Goal: Task Accomplishment & Management: Complete application form

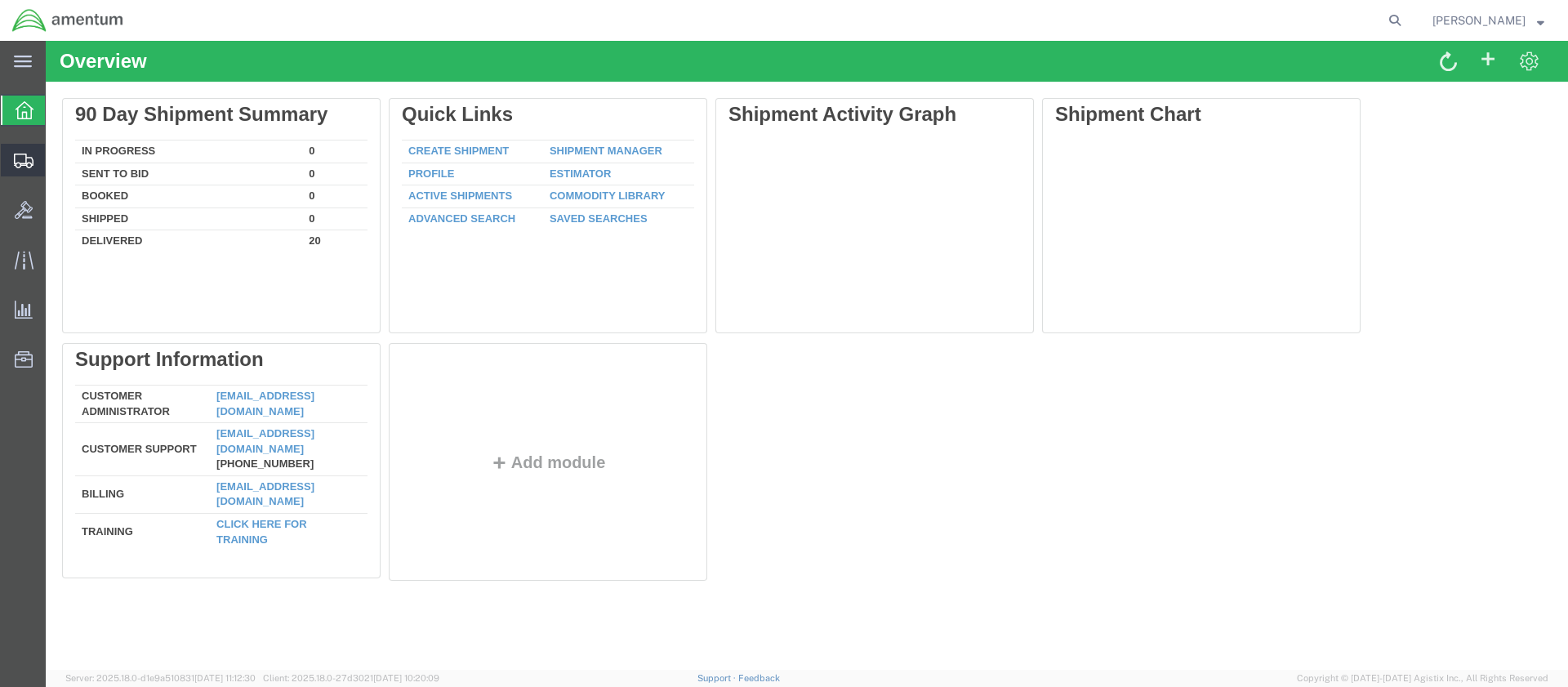
click at [0, 0] on span "Create Shipment" at bounding box center [0, 0] width 0 height 0
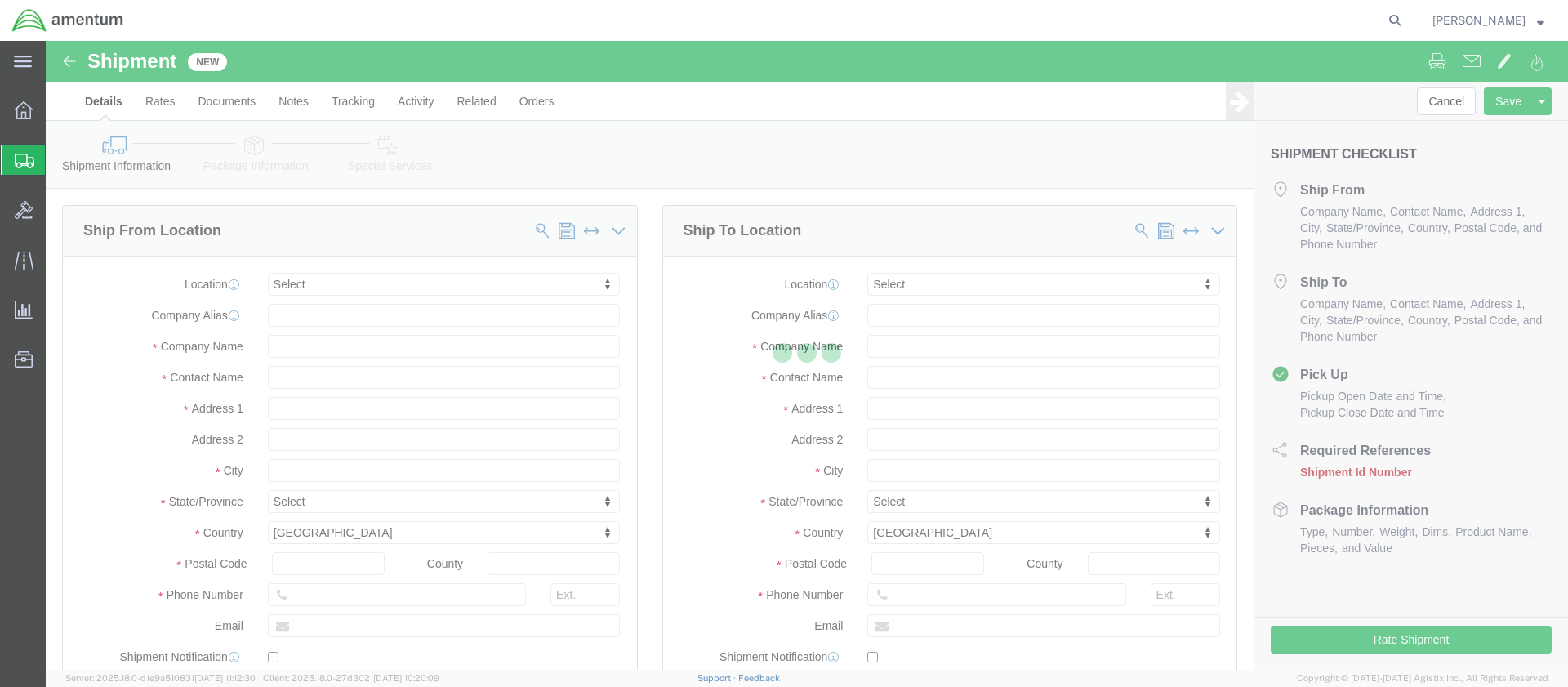
select select
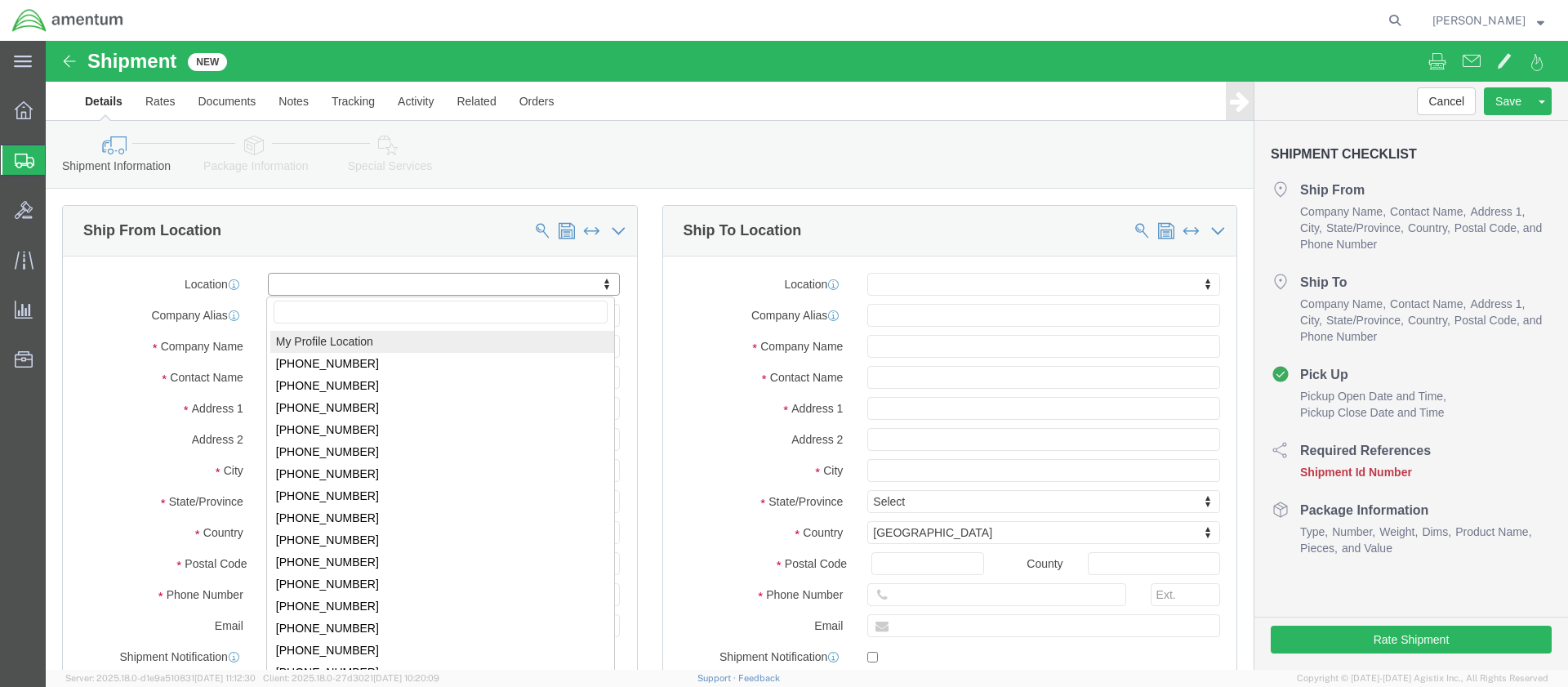
click body "Shipment New Details Rates Documents Notes Tracking Activity Related Orders Can…"
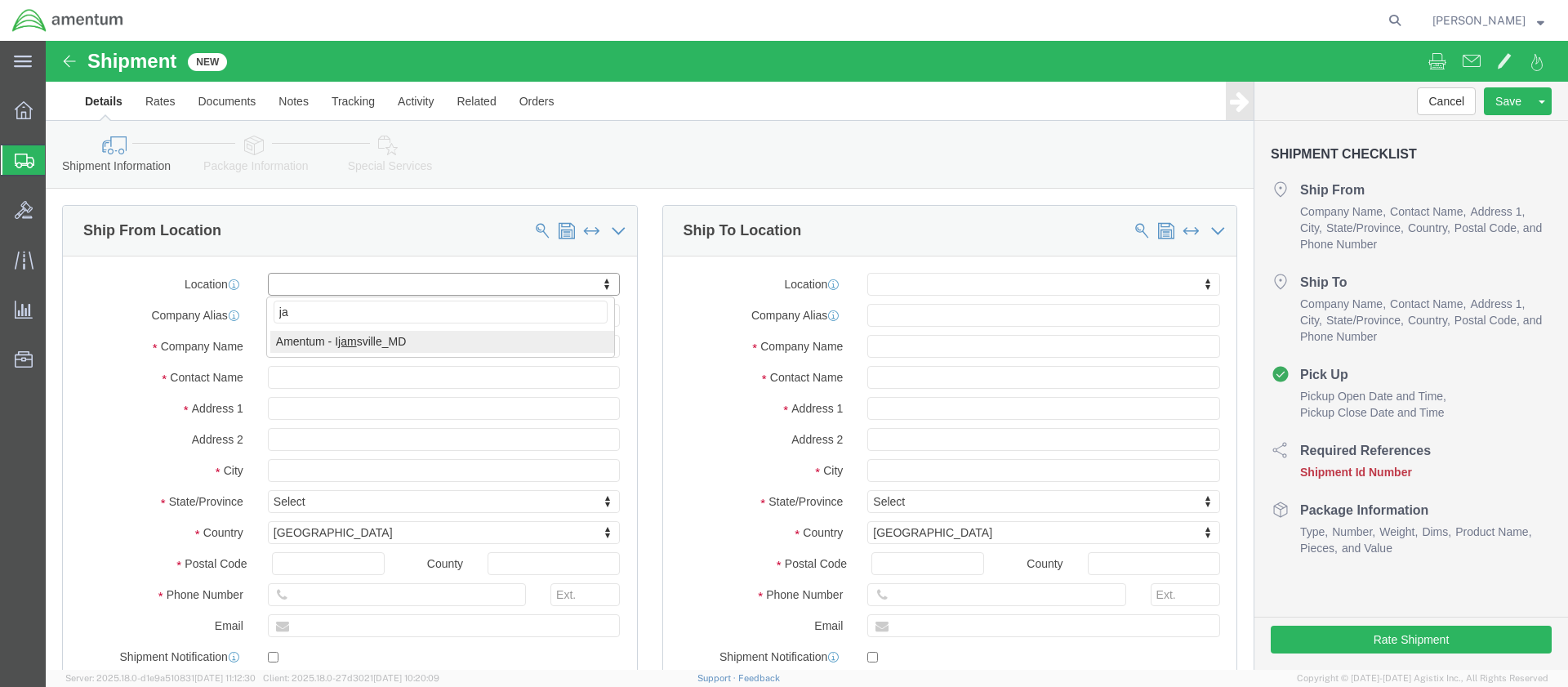
type input "j"
type input "alas"
select select "59333"
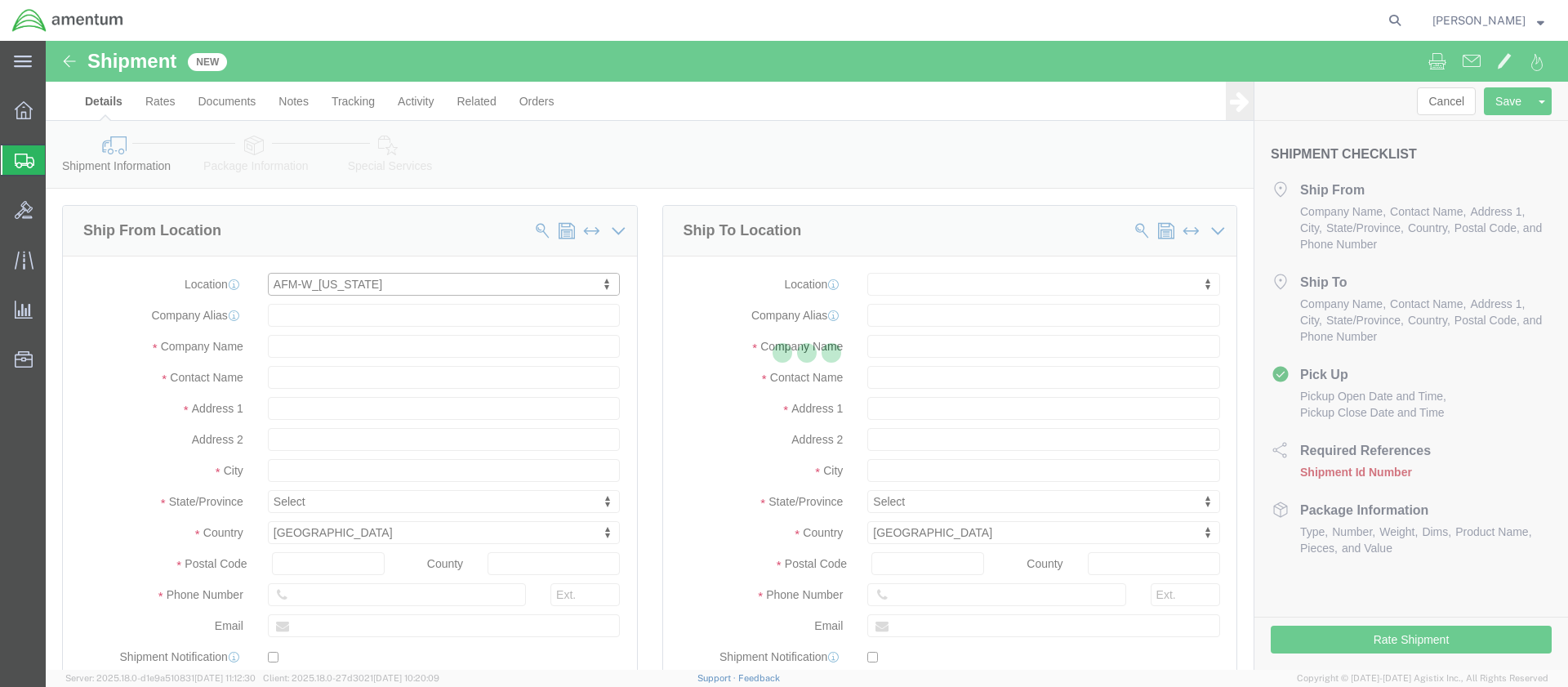
select select "AK"
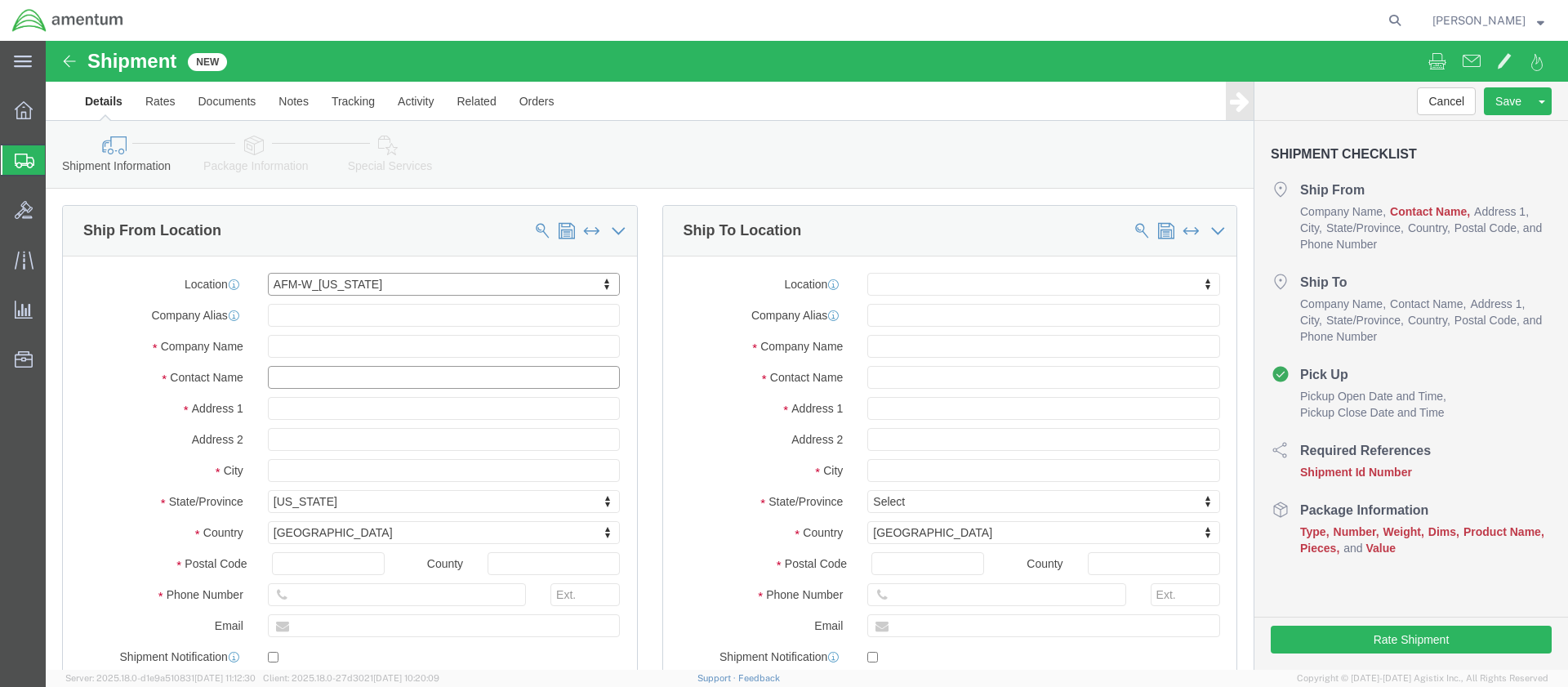
click input "text"
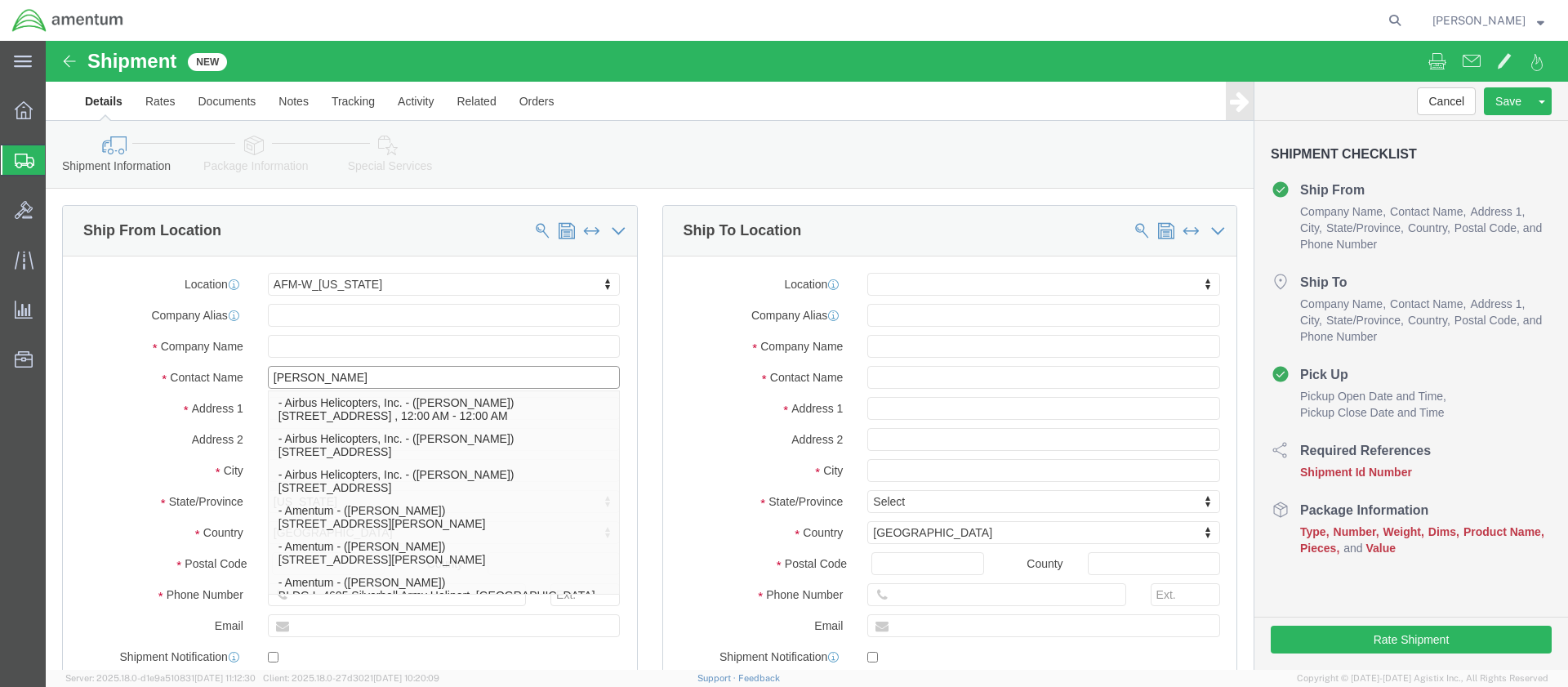
type input "[PERSON_NAME]"
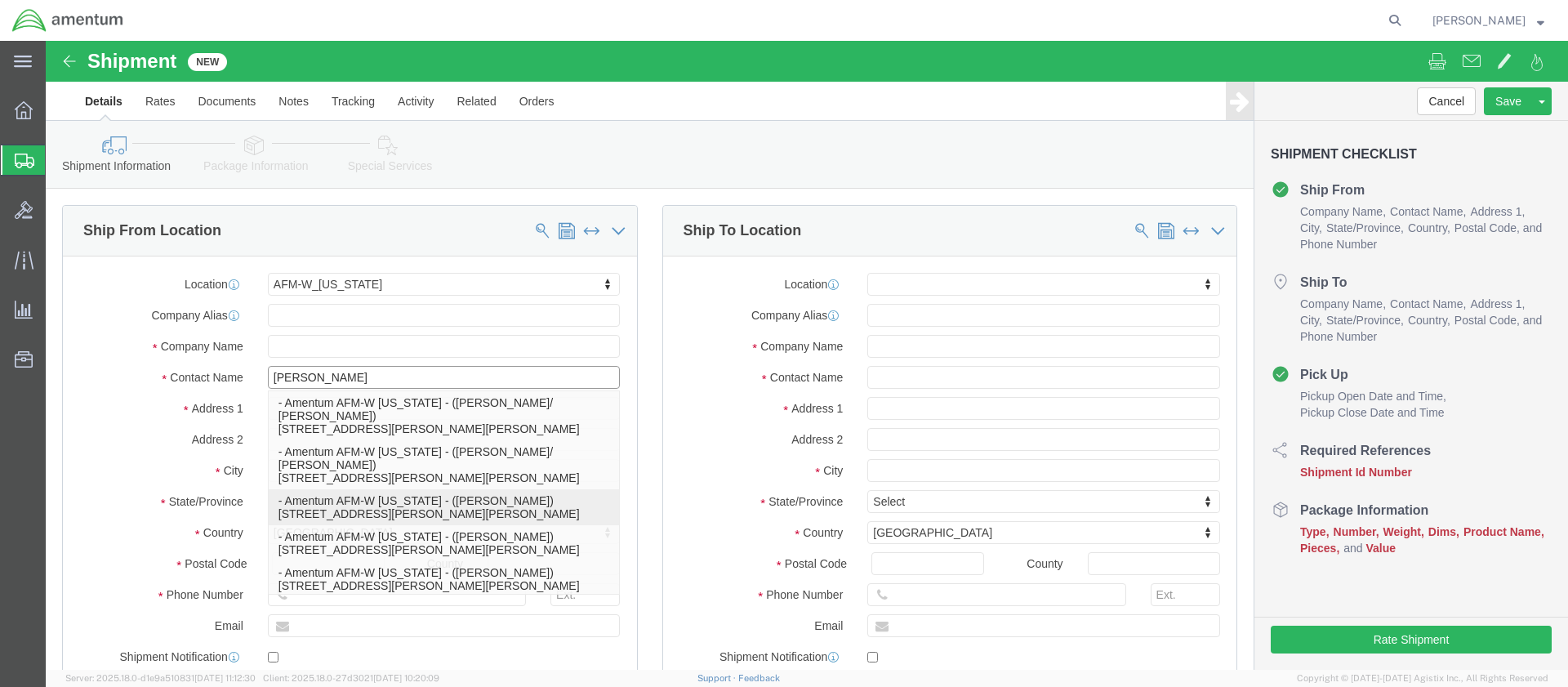
click p "- Amentum AFM-W [US_STATE] - ([PERSON_NAME]) [STREET_ADDRESS][PERSON_NAME][PERS…"
select select
select select "AK"
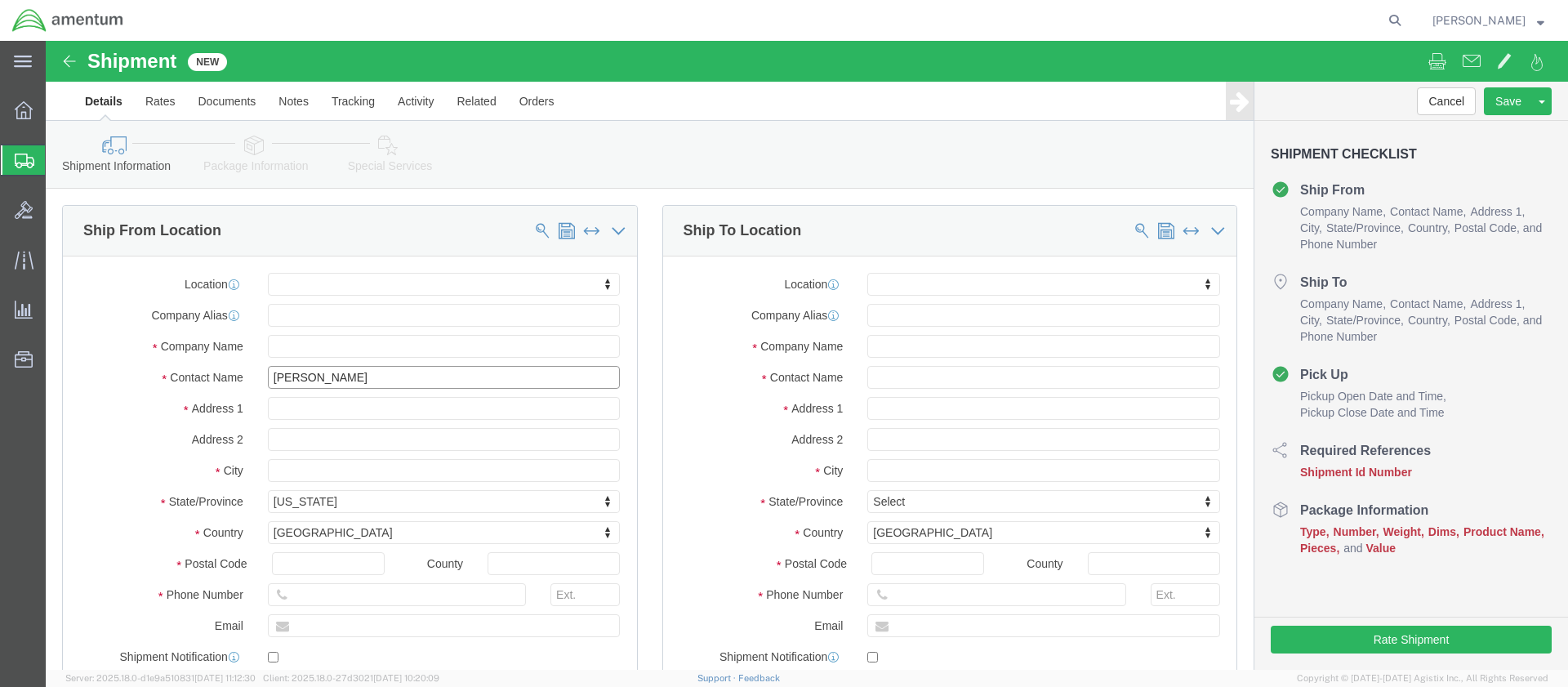
scroll to position [163, 0]
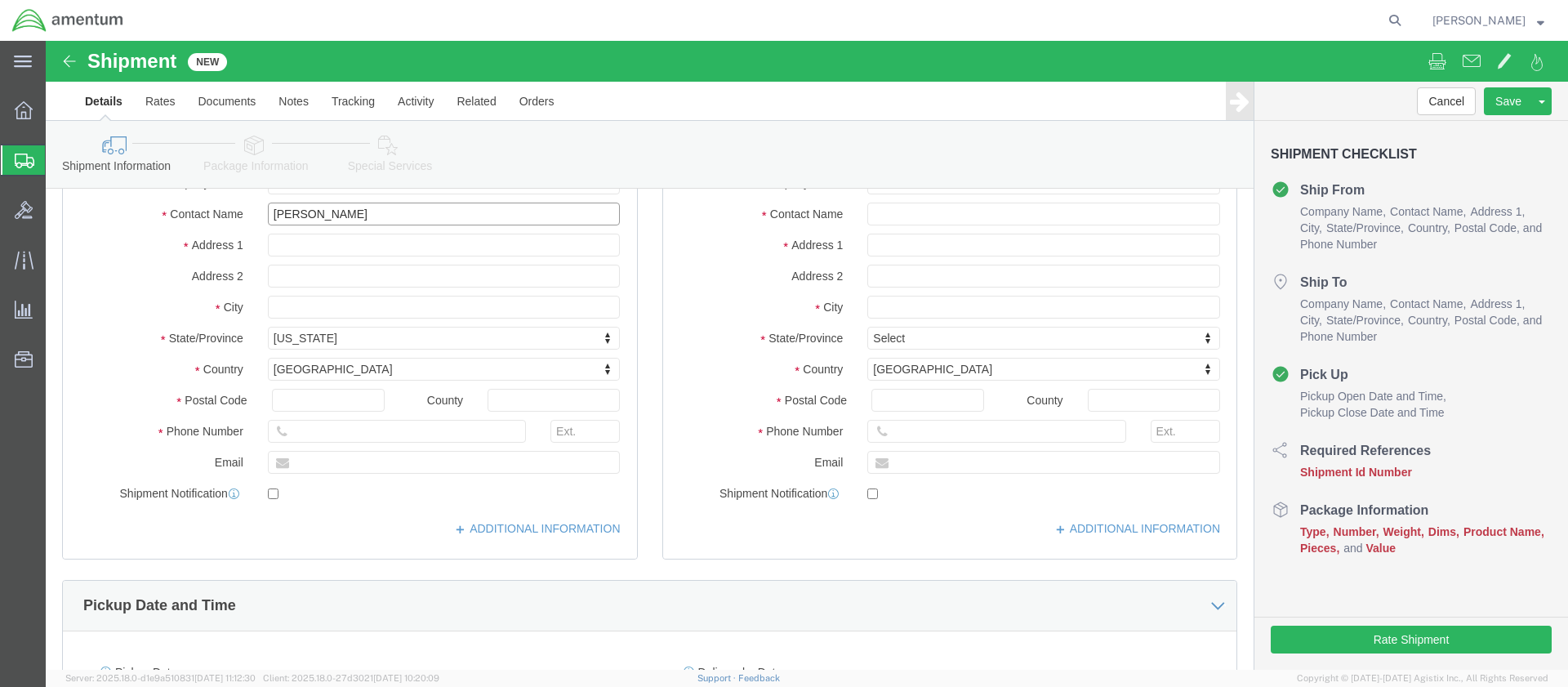
type input "[PERSON_NAME]"
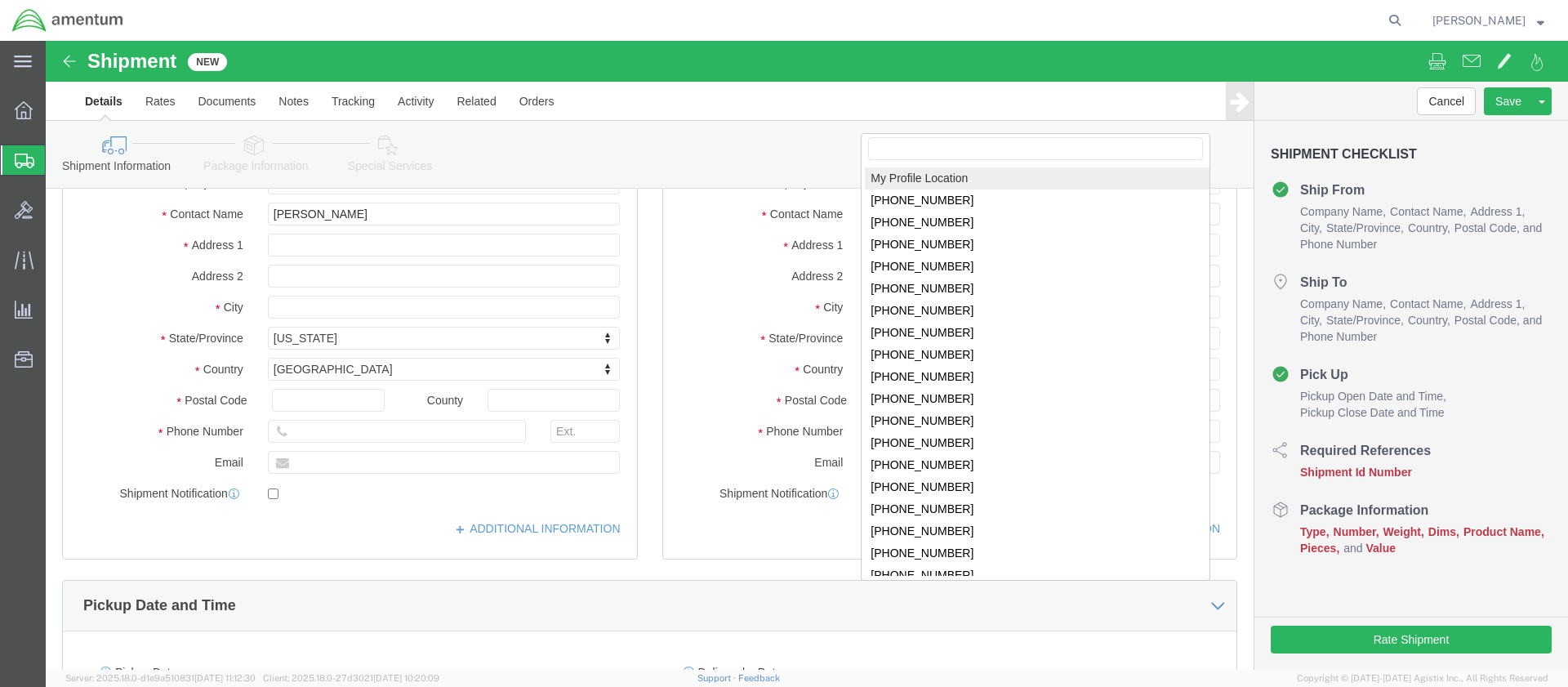
click body "Shipment New Details Rates Documents Notes Tracking Activity Related Orders Can…"
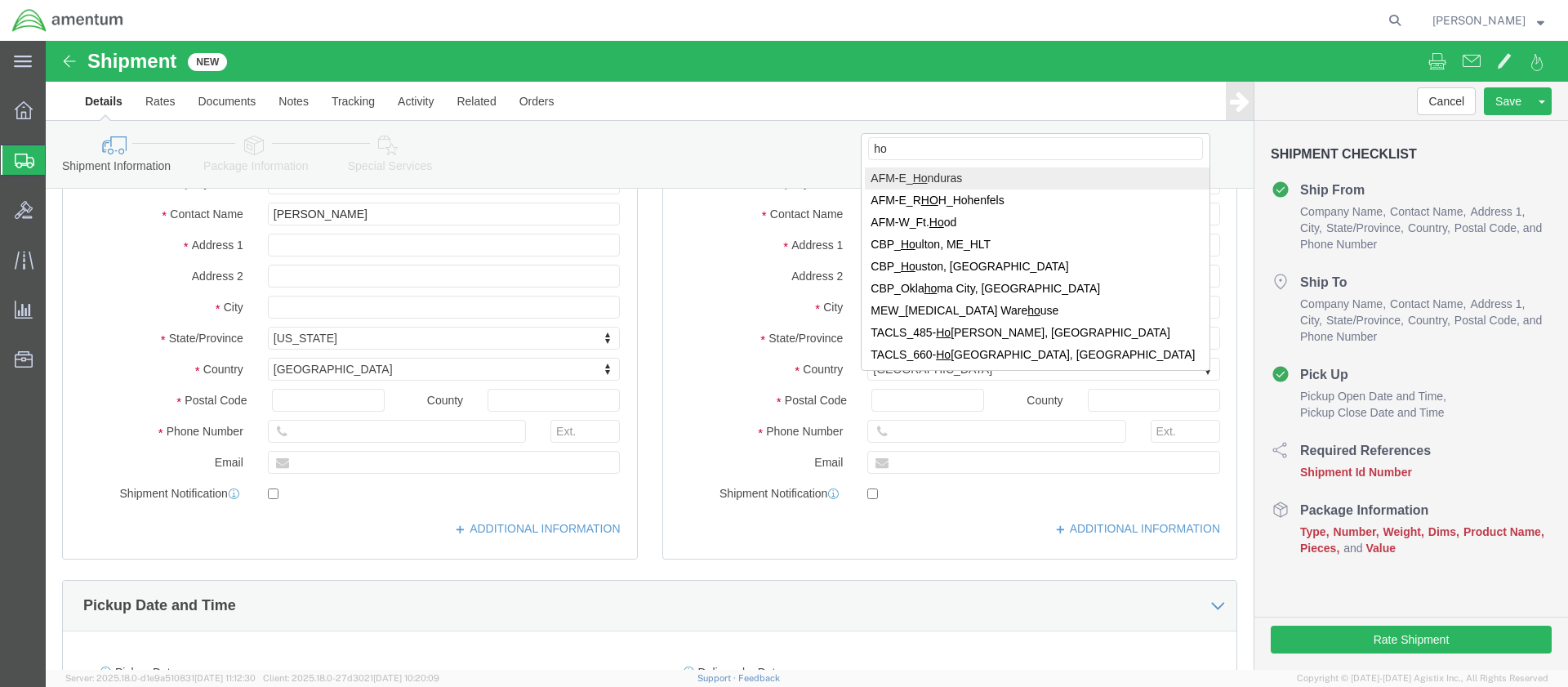
type input "hol"
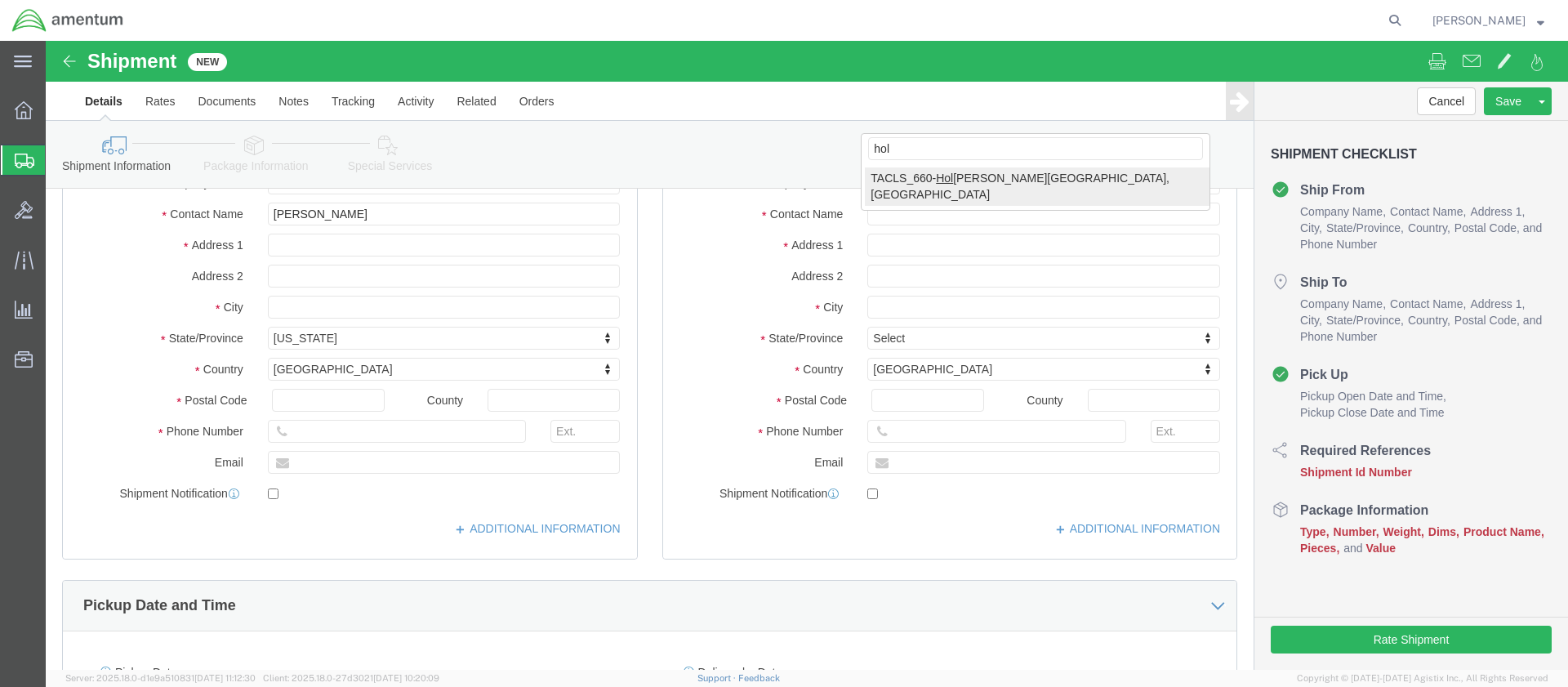
scroll to position [0, 0]
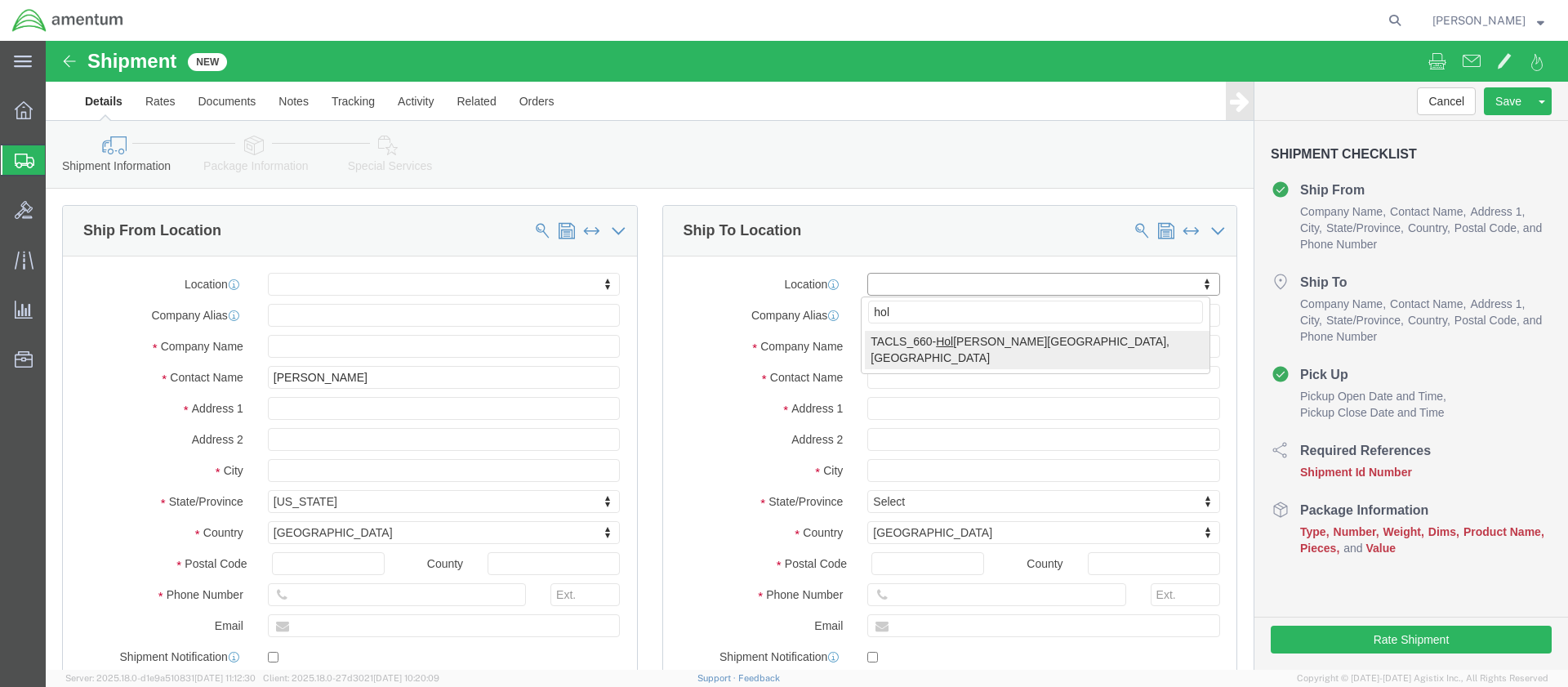
select select "42729"
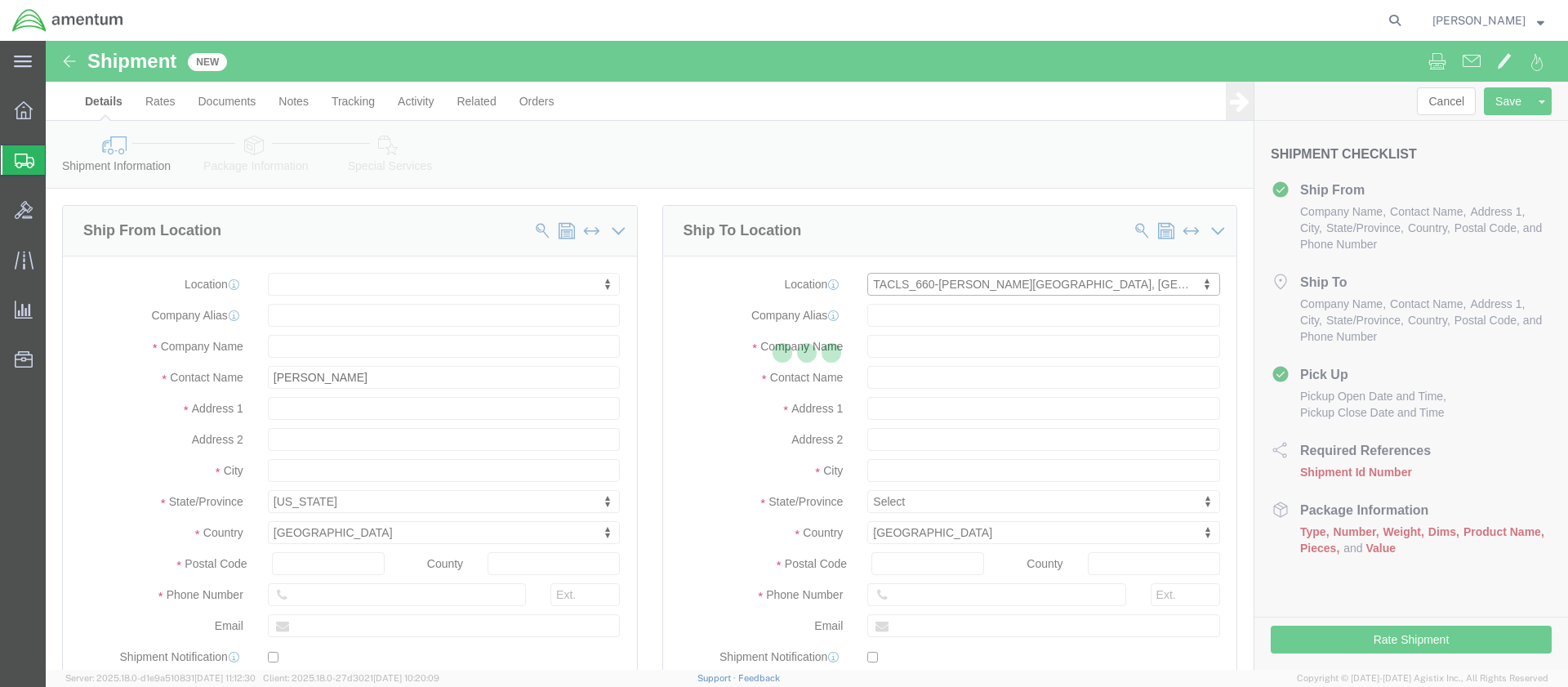
select select "NM"
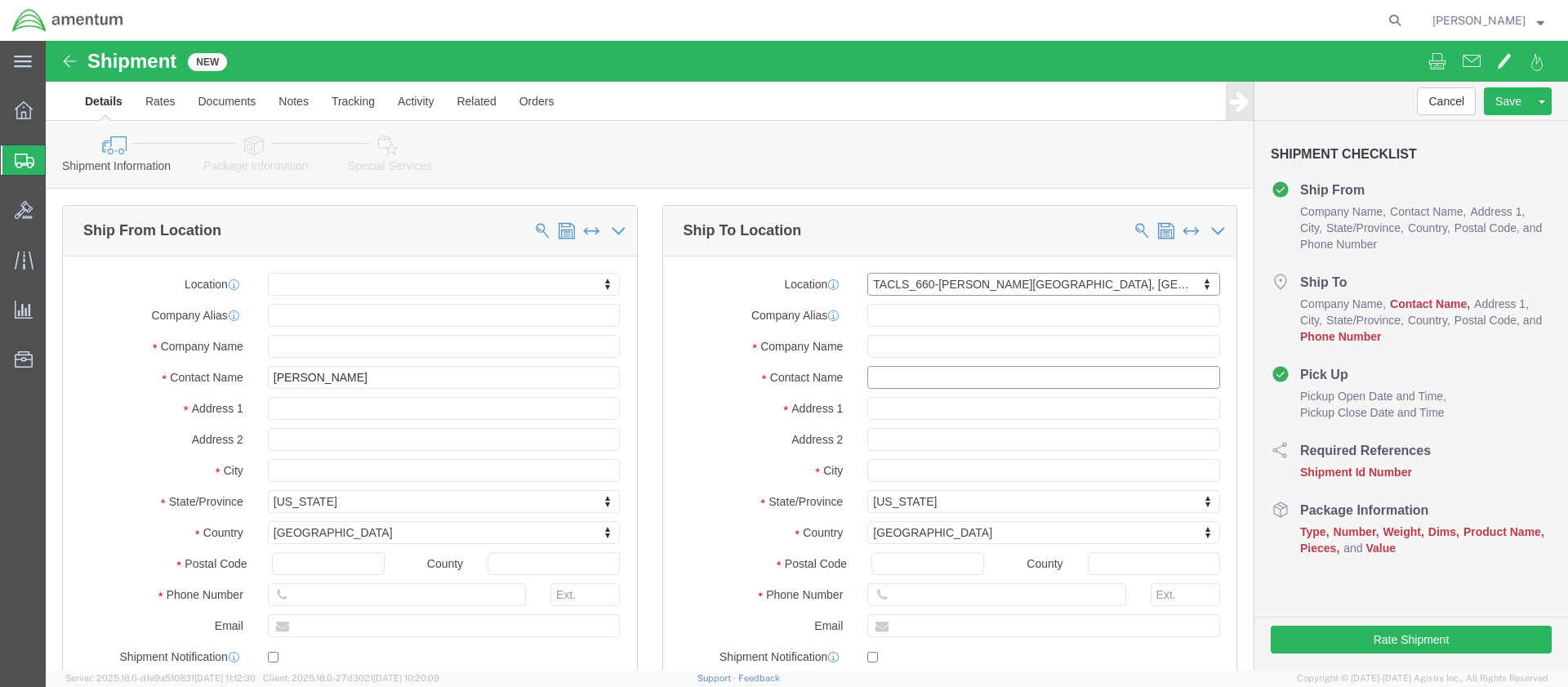
click input "text"
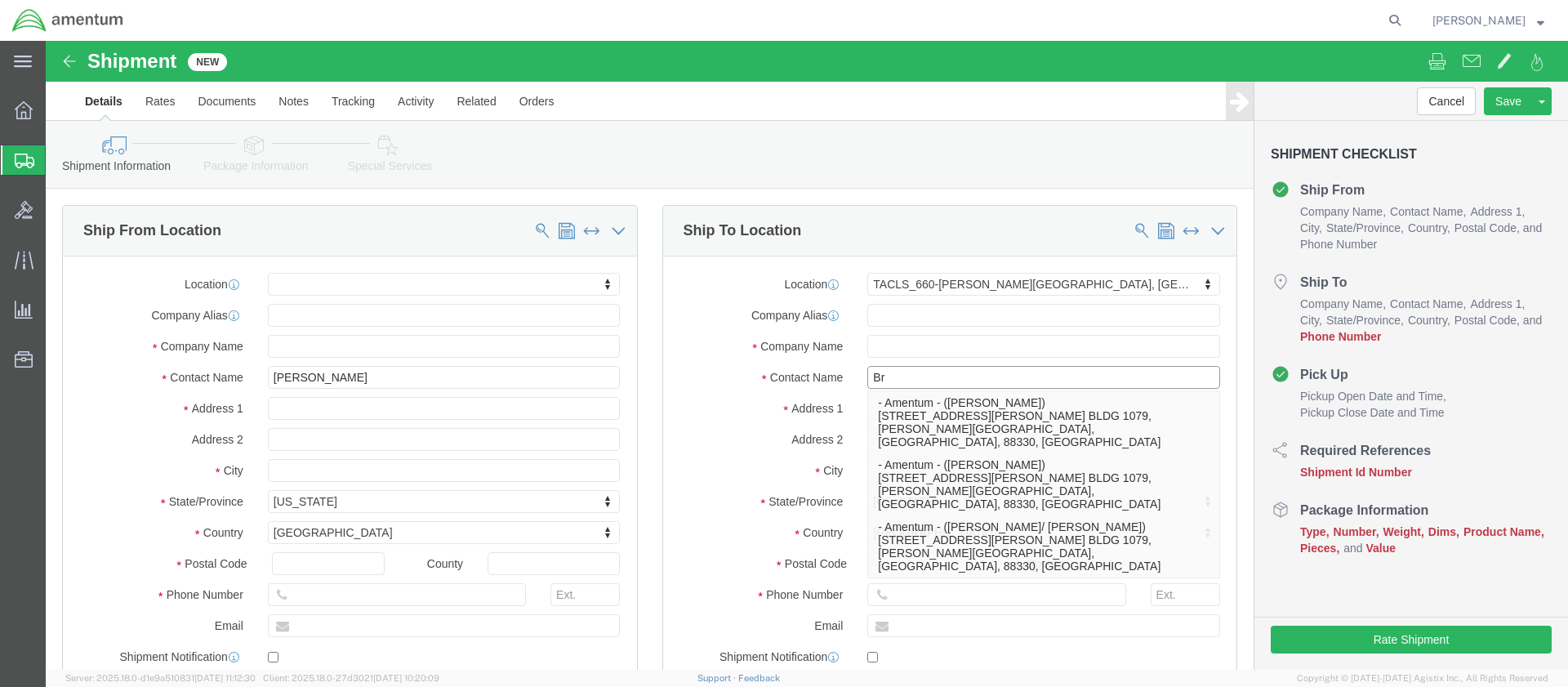
type input "B"
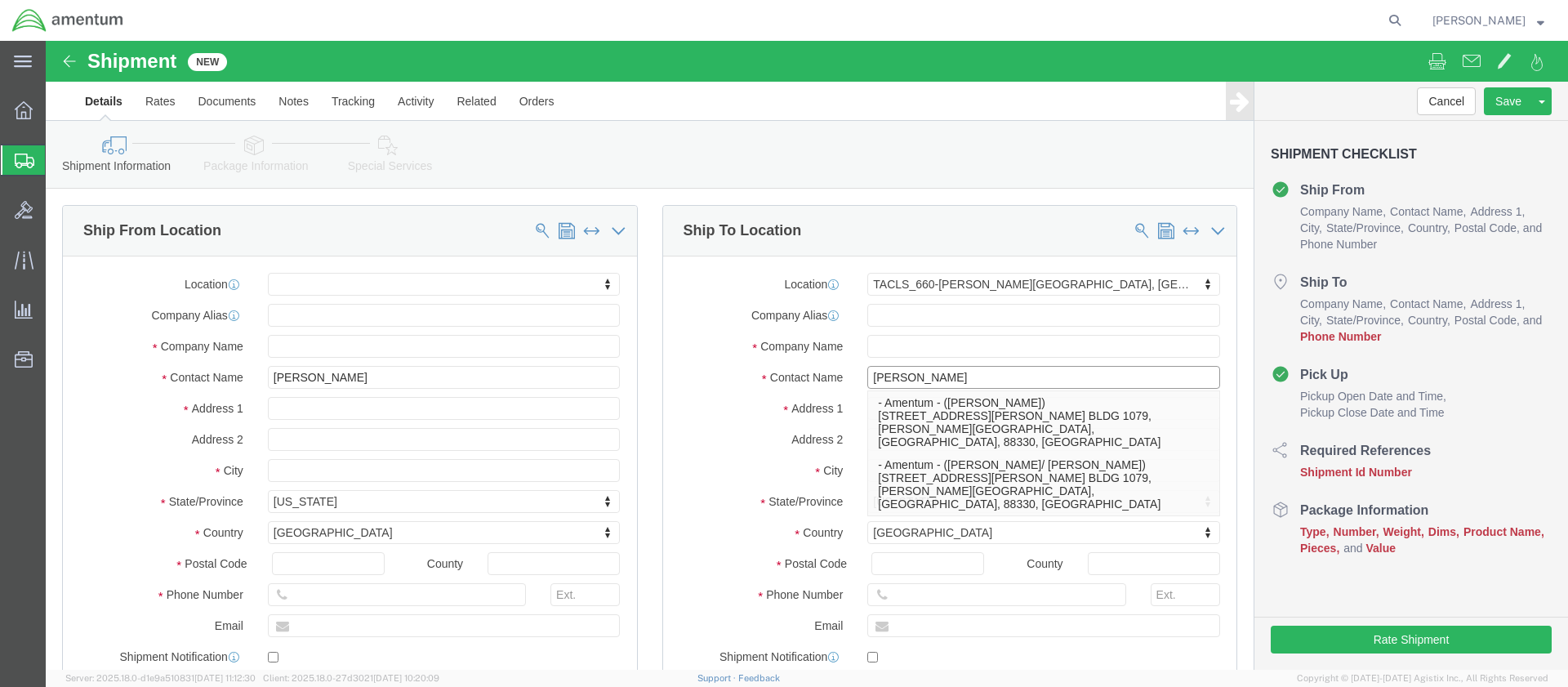
type input "[PERSON_NAME]"
click input "text"
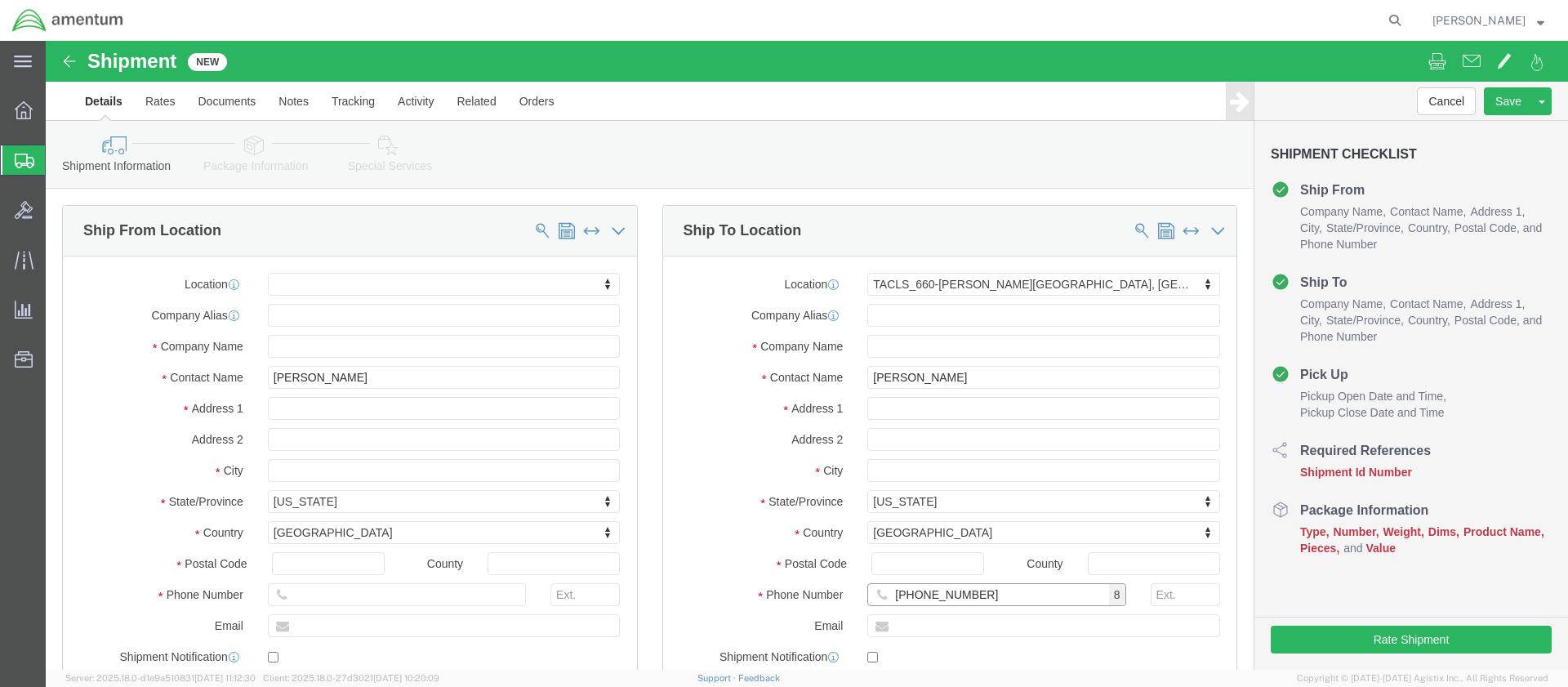
type input "[PHONE_NUMBER]"
click input "text"
click input "stecy"
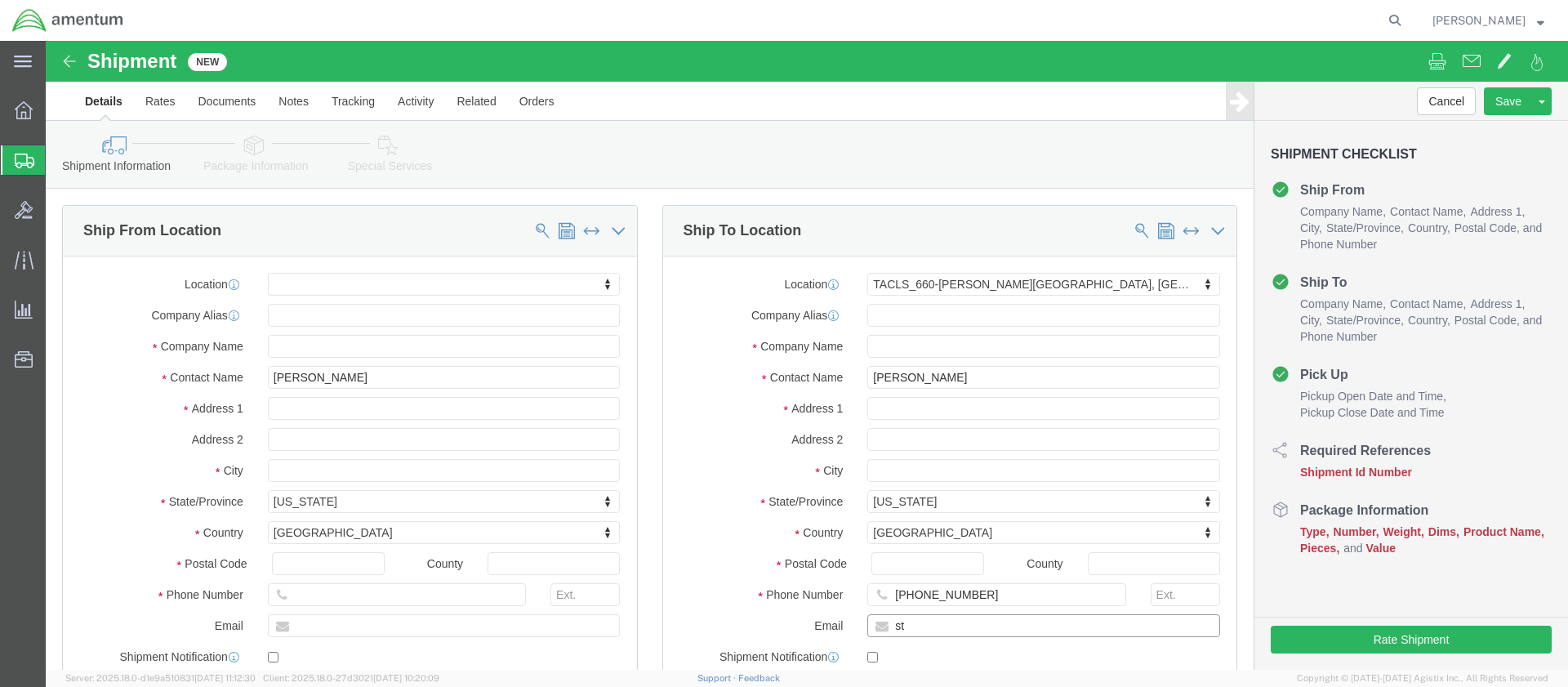
type input "s"
type input "stacceee==0-ierjr5"
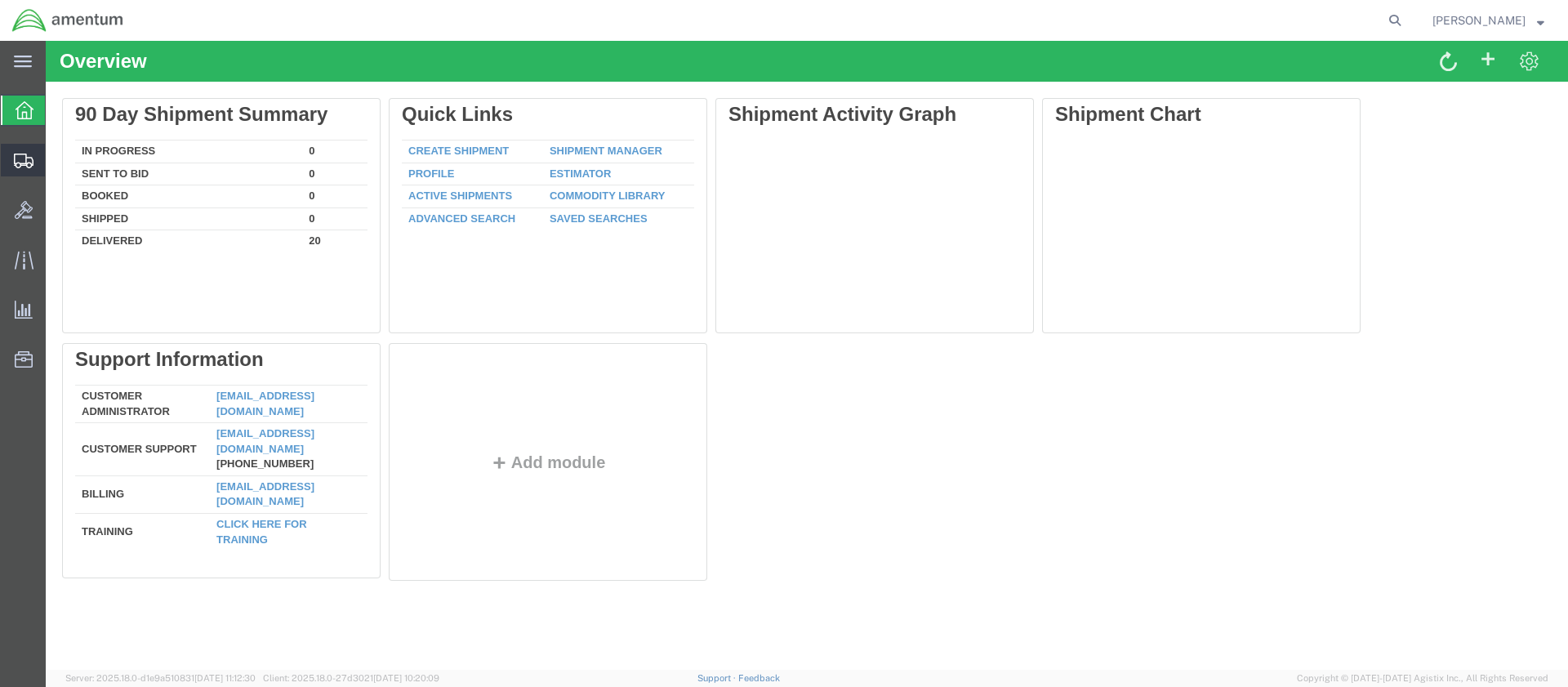
click at [0, 0] on span "Create Shipment" at bounding box center [0, 0] width 0 height 0
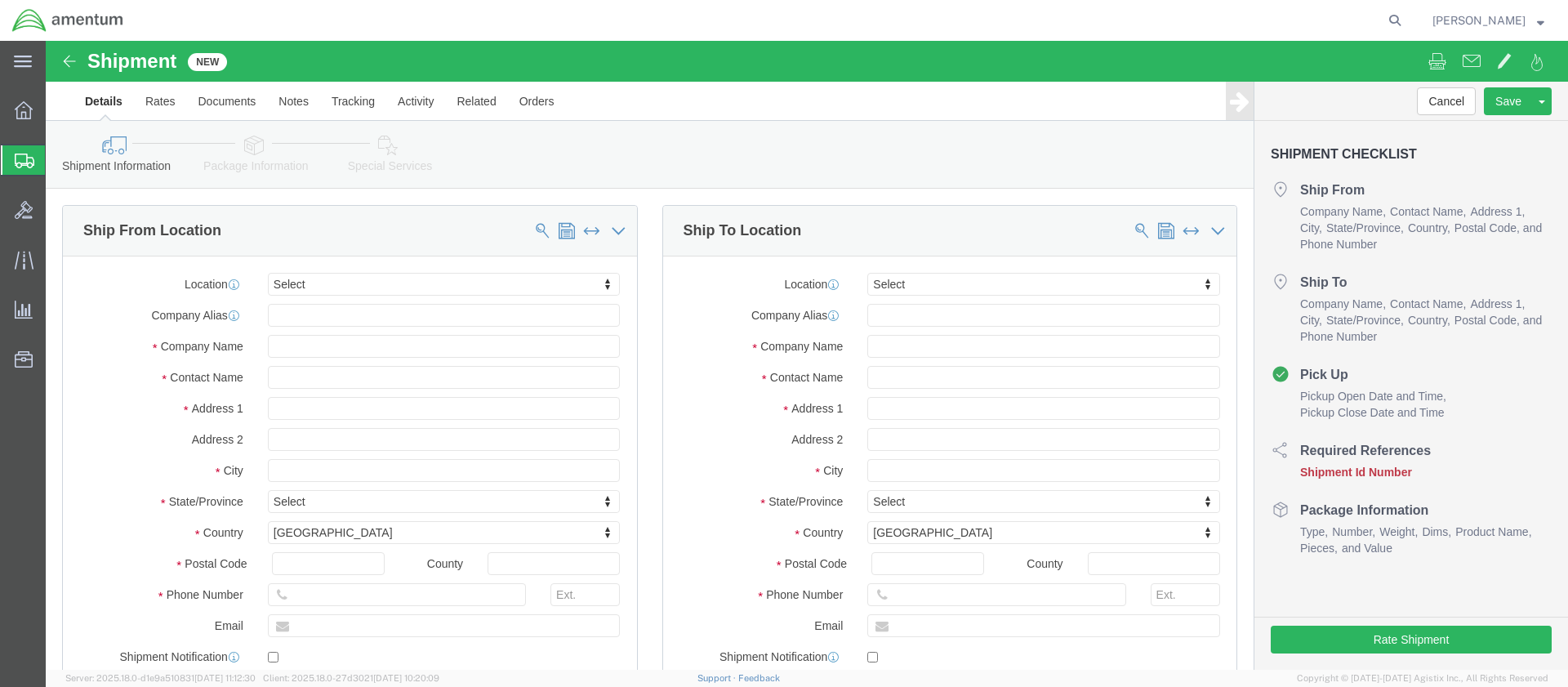
select select
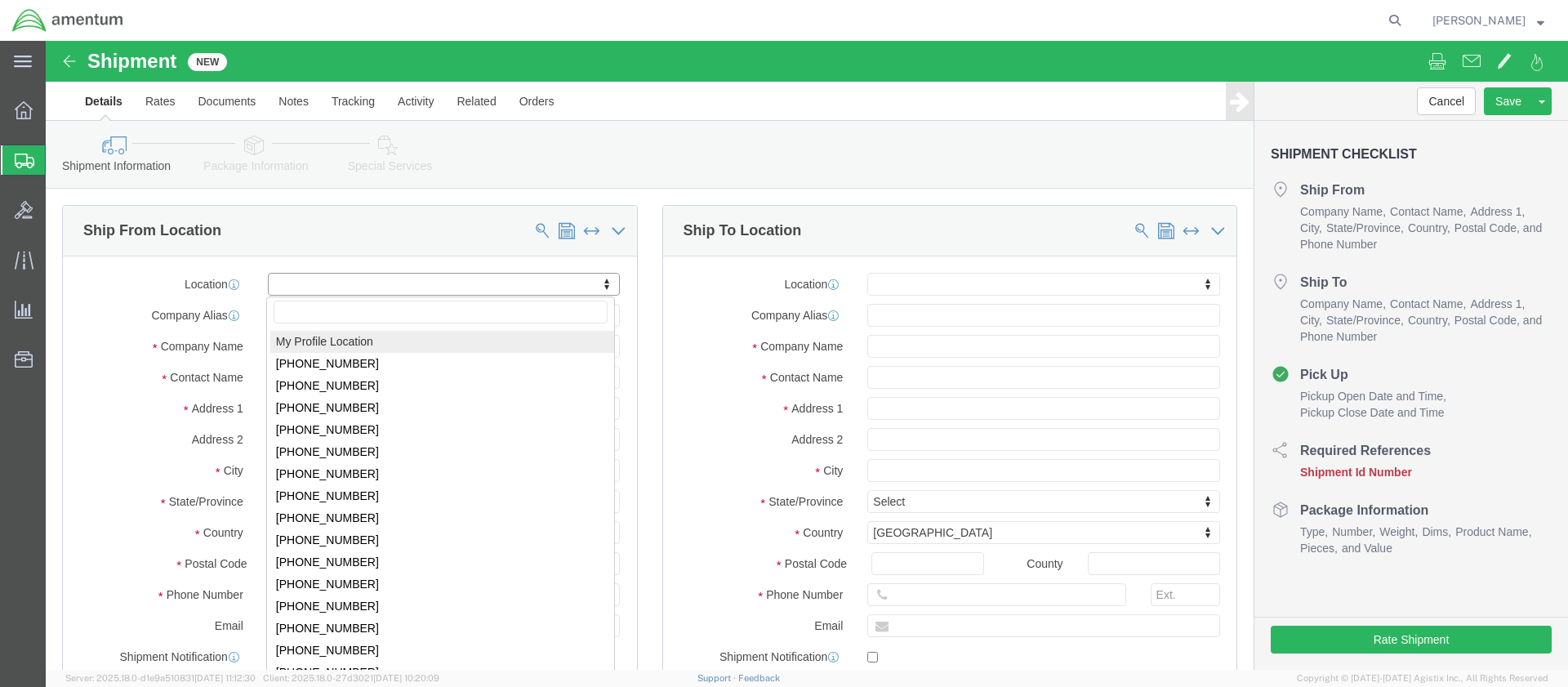
click body "Shipment New Details Rates Documents Notes Tracking Activity Related Orders Can…"
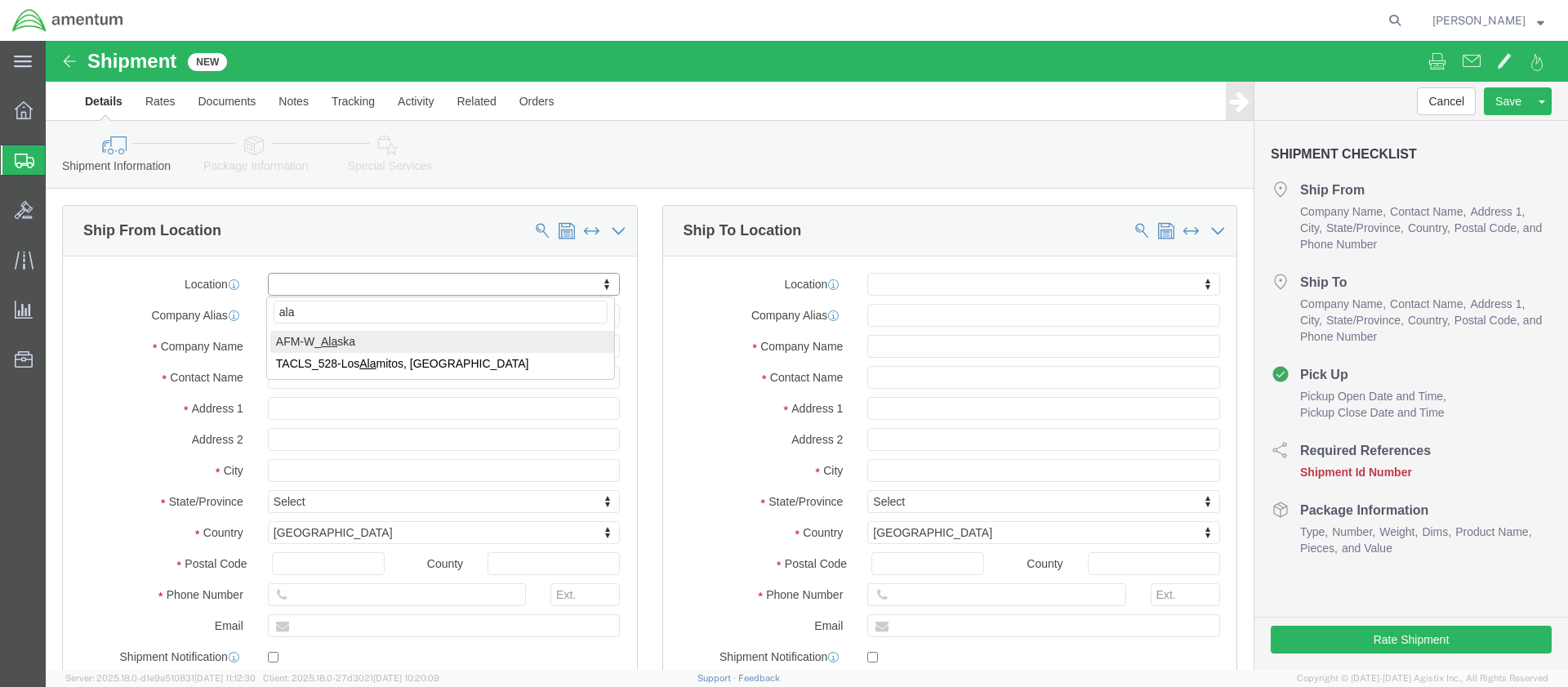
type input "alas"
select select "59333"
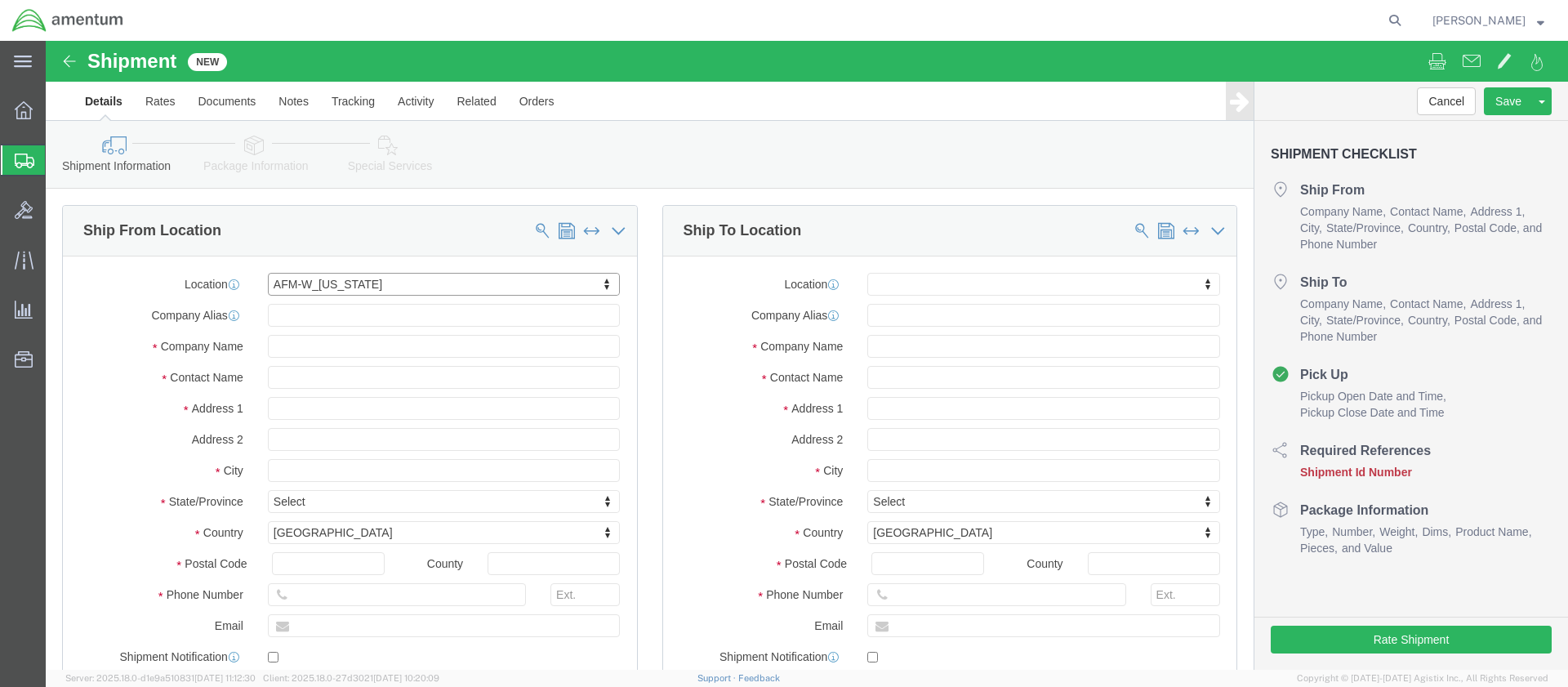
select select "AK"
click input "text"
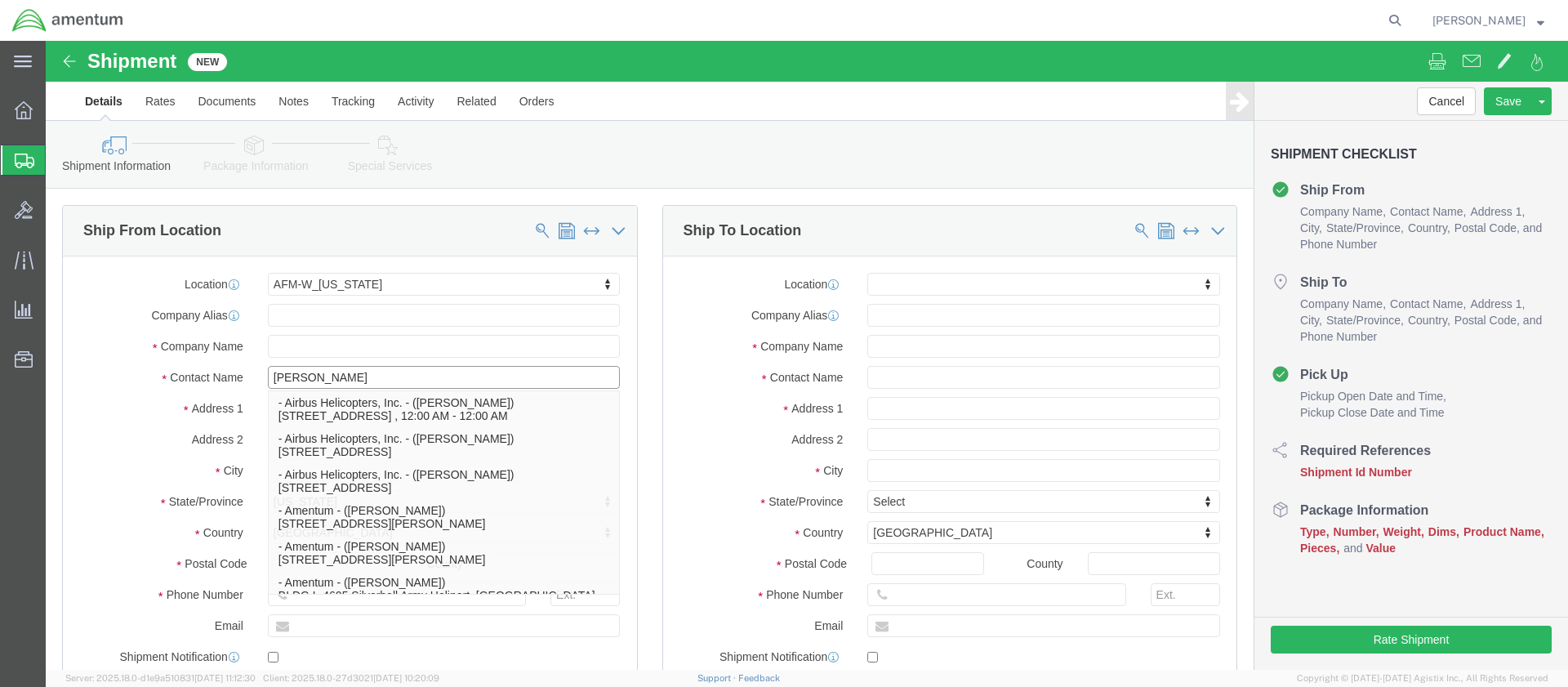
type input "[PERSON_NAME]"
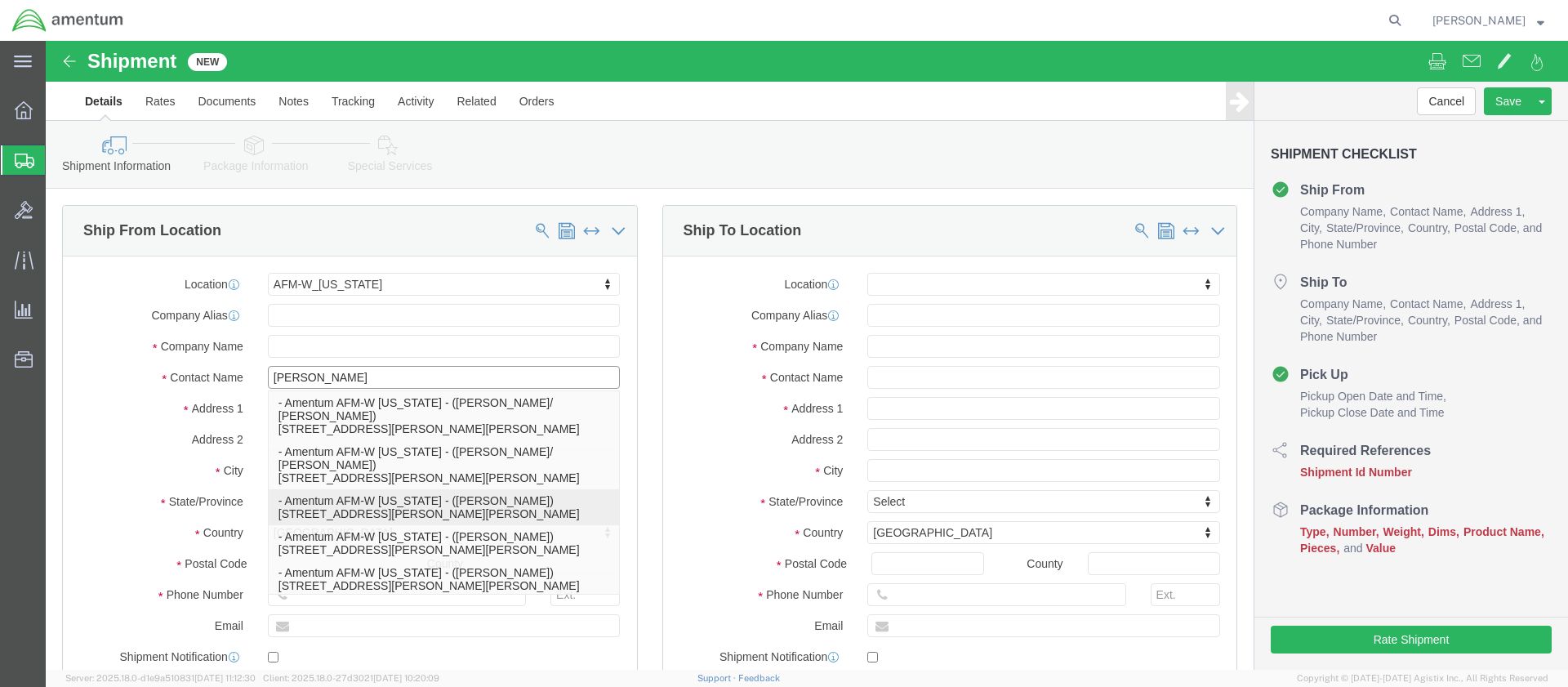
click p "- Amentum AFM-W [US_STATE] - ([PERSON_NAME]) [STREET_ADDRESS][PERSON_NAME][PERS…"
select select
select select "AK"
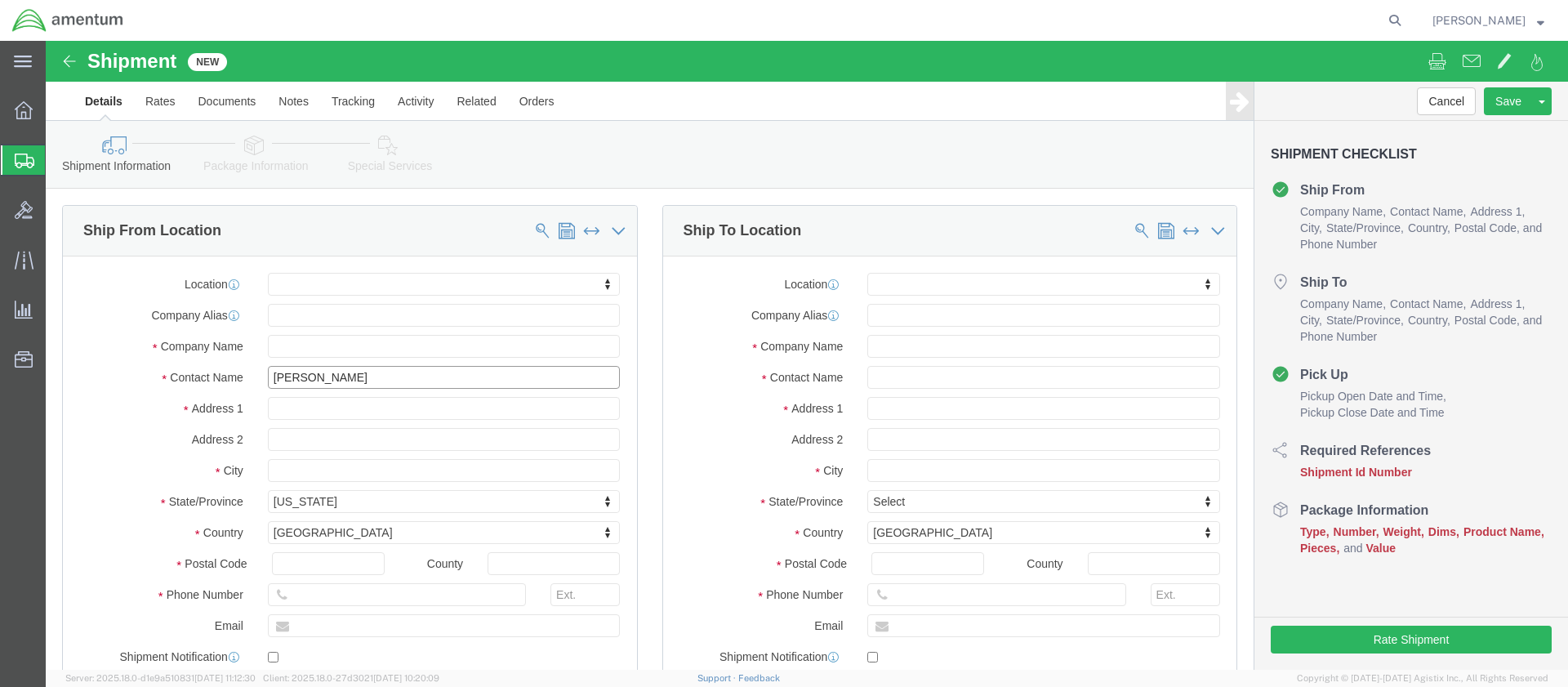
type input "[PERSON_NAME]"
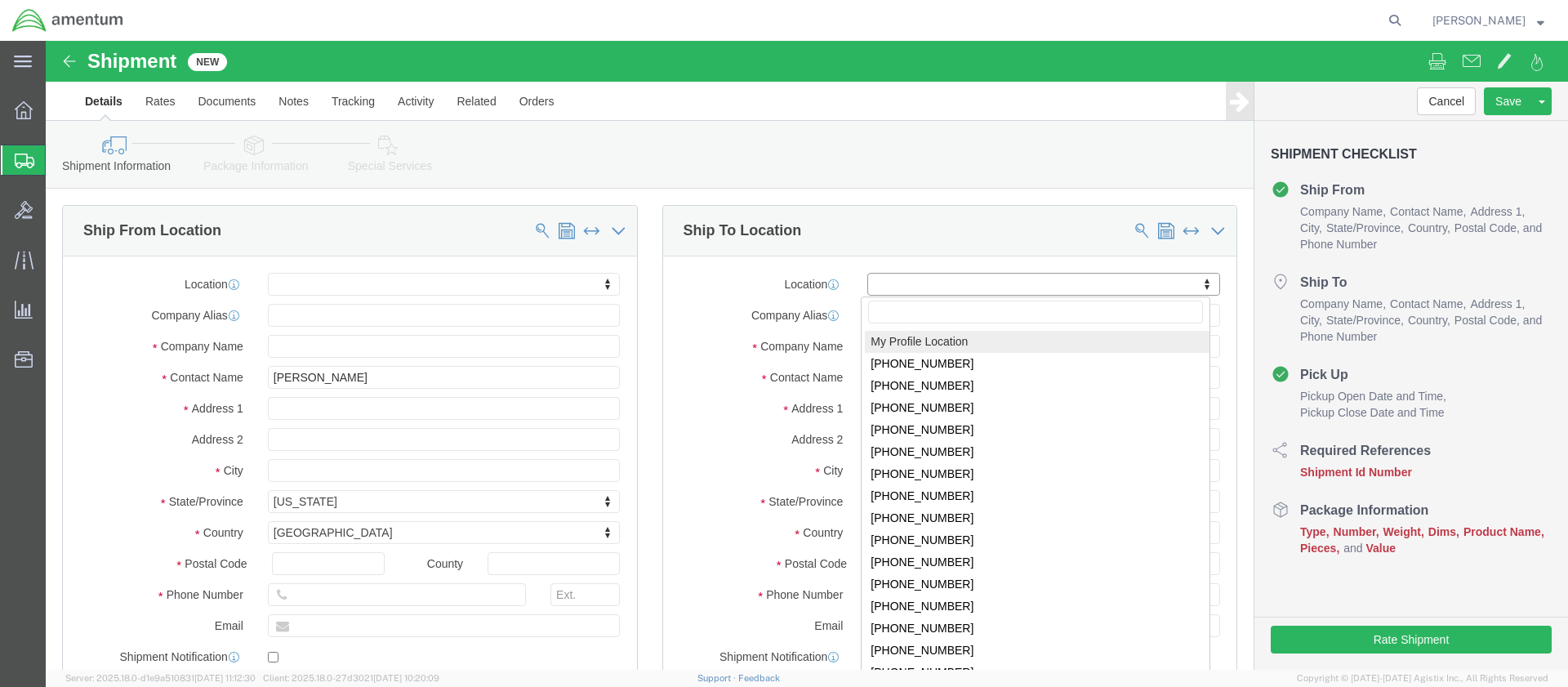
click body "Shipment New Details Rates Documents Notes Tracking Activity Related Orders Can…"
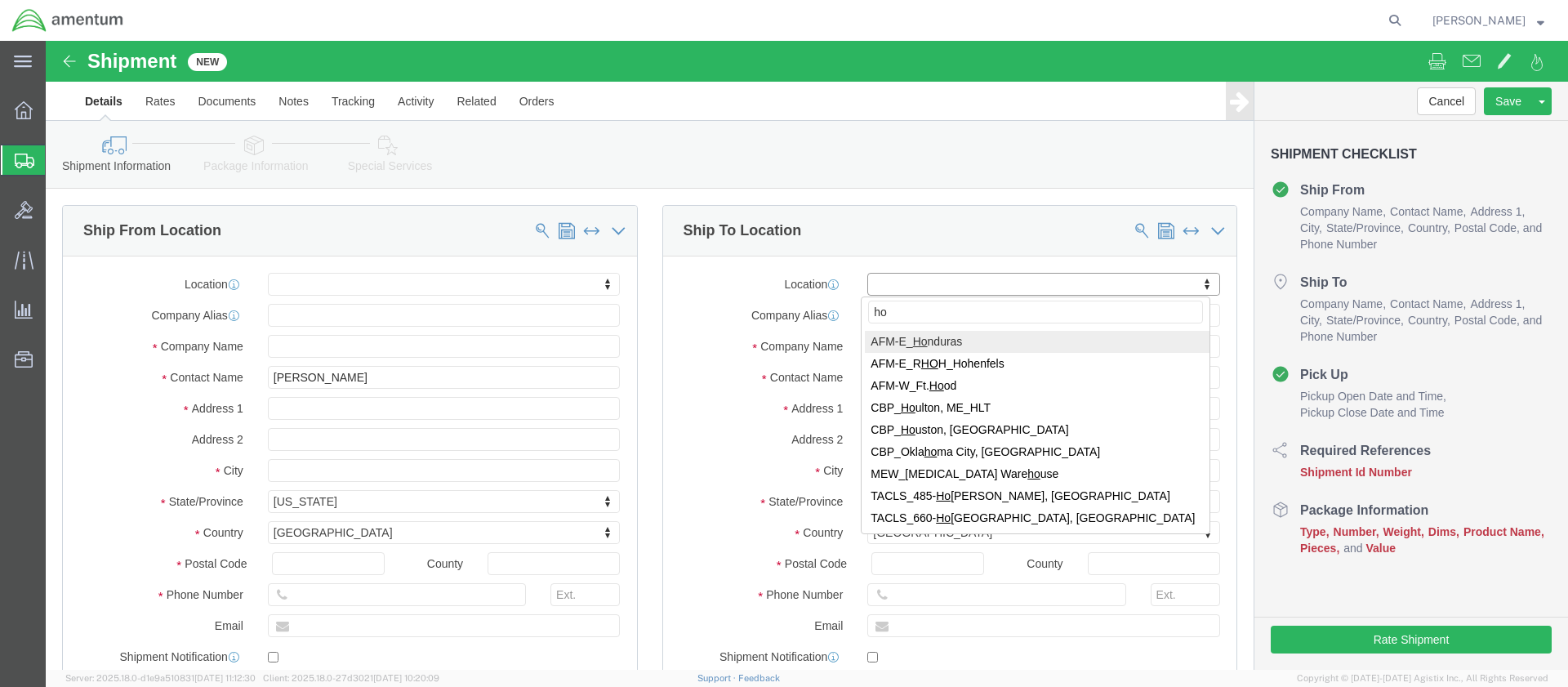
type input "hol"
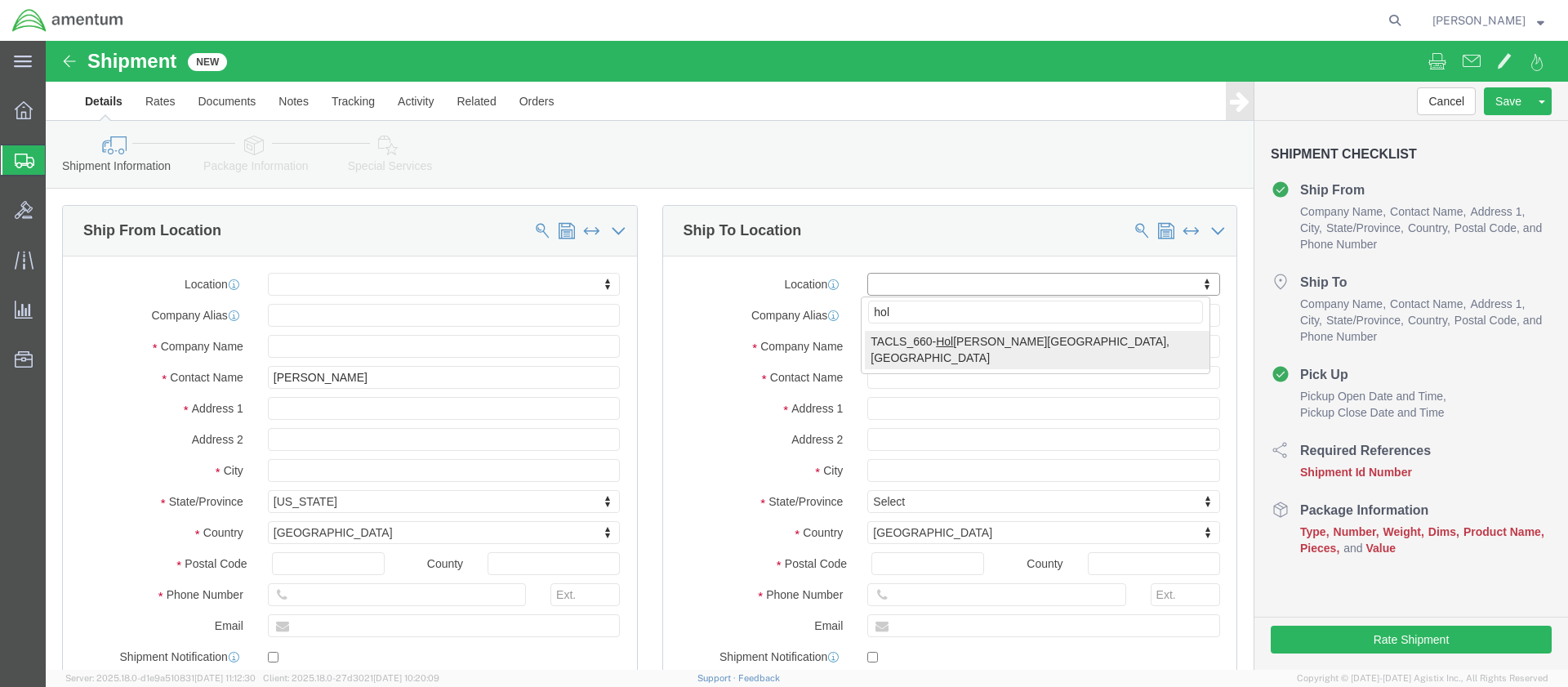
select select "42729"
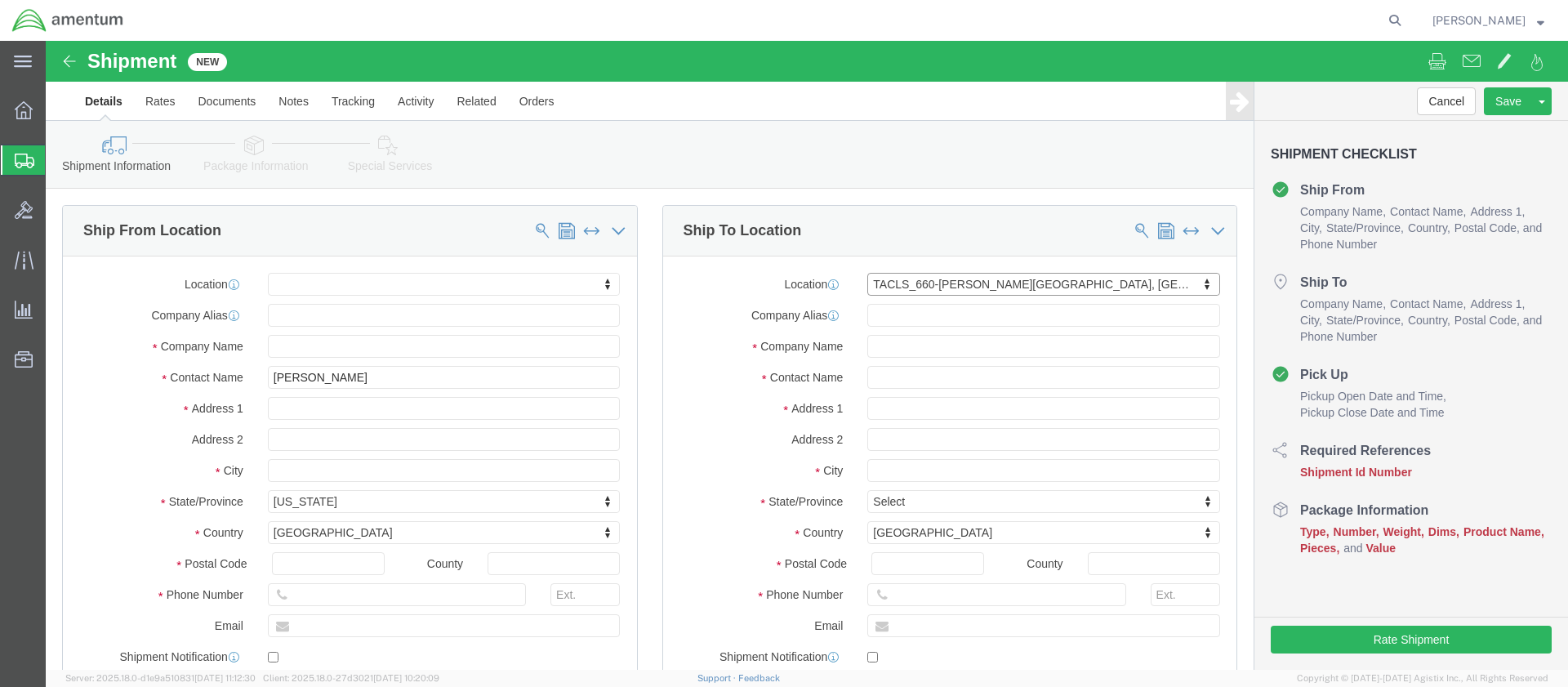
select select "NM"
click input "text"
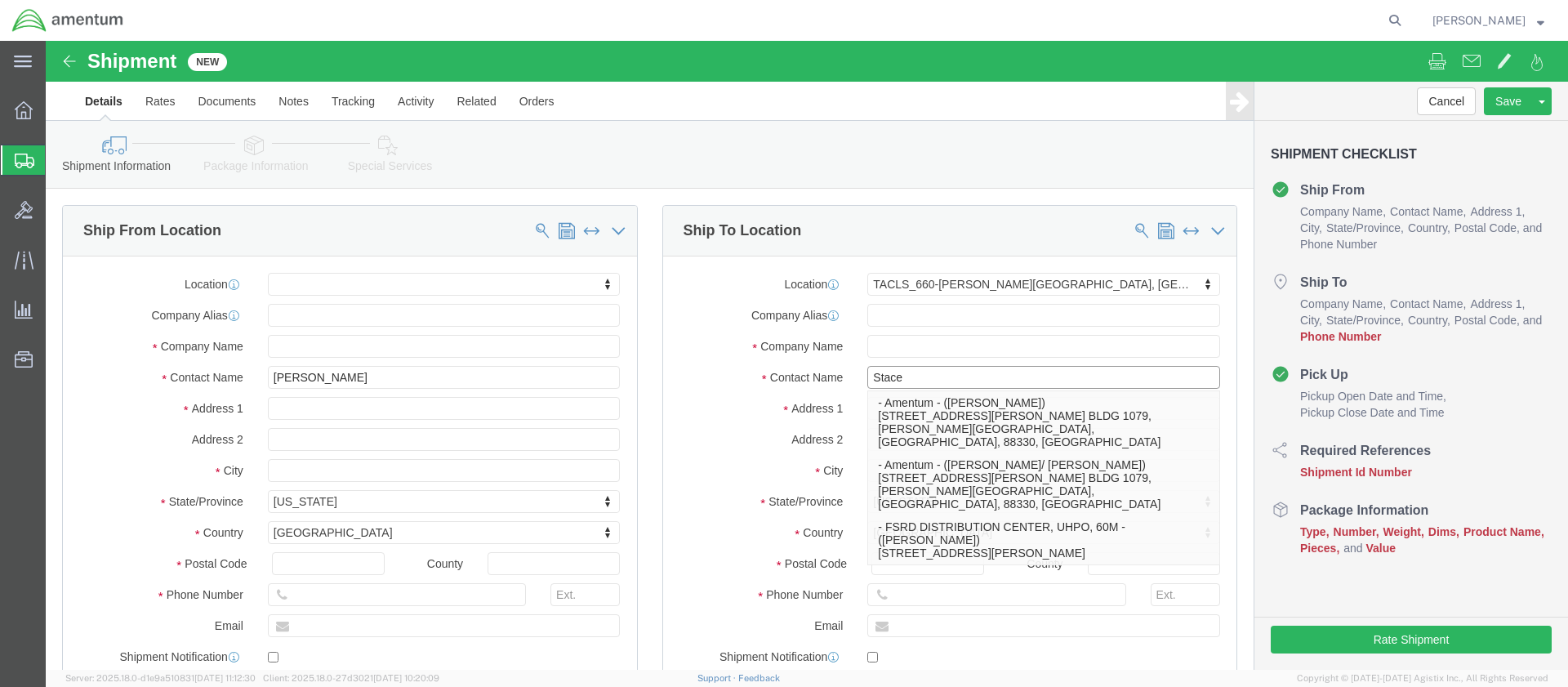
type input "[PERSON_NAME]"
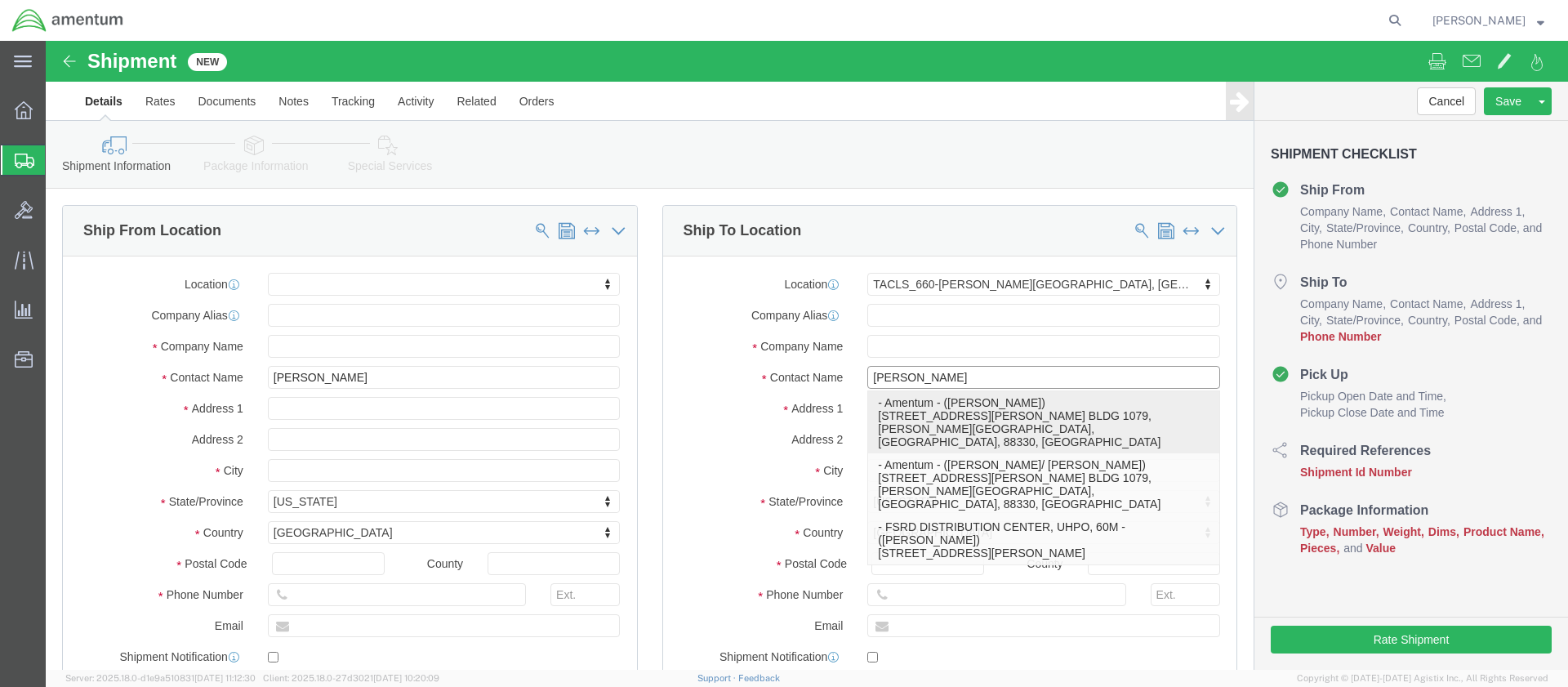
click p "- Amentum - ([PERSON_NAME]) [STREET_ADDRESS][PERSON_NAME] BLDG 1079, [PERSON_NA…"
select select
select select "NM"
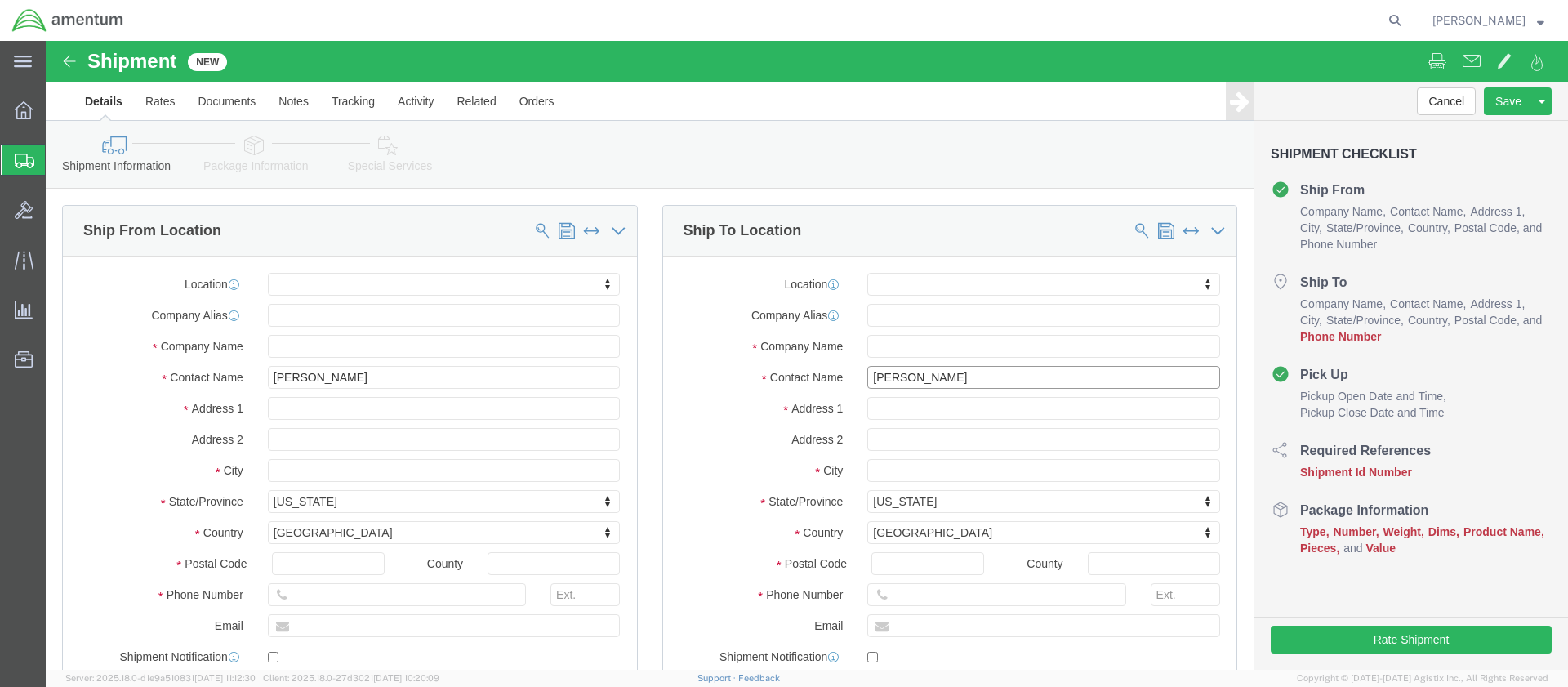
type input "[PERSON_NAME]"
click input "text"
type input "[PERSON_NAME][EMAIL_ADDRESS][PERSON_NAME][DOMAIN_NAME]"
click input "text"
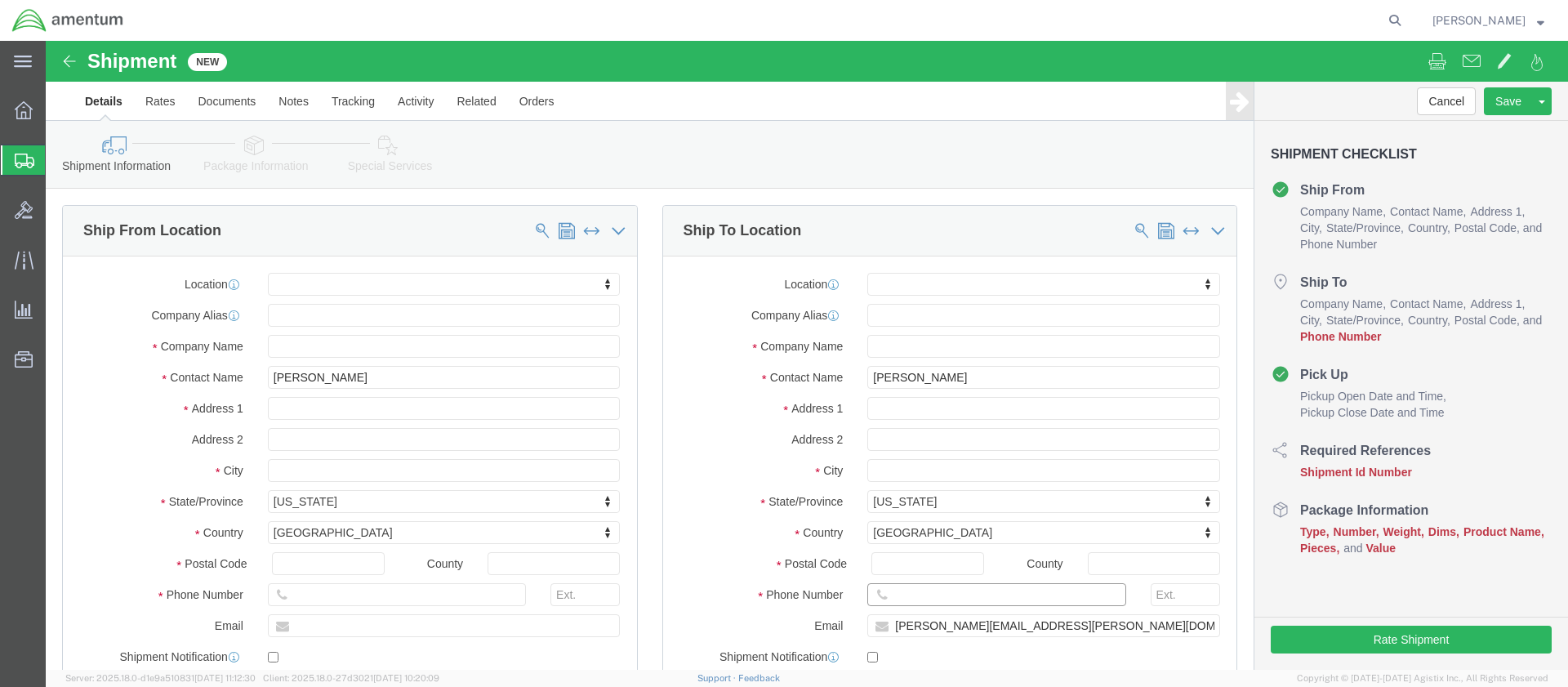
click input "text"
type input "[PHONE_NUMBER]"
click input "text"
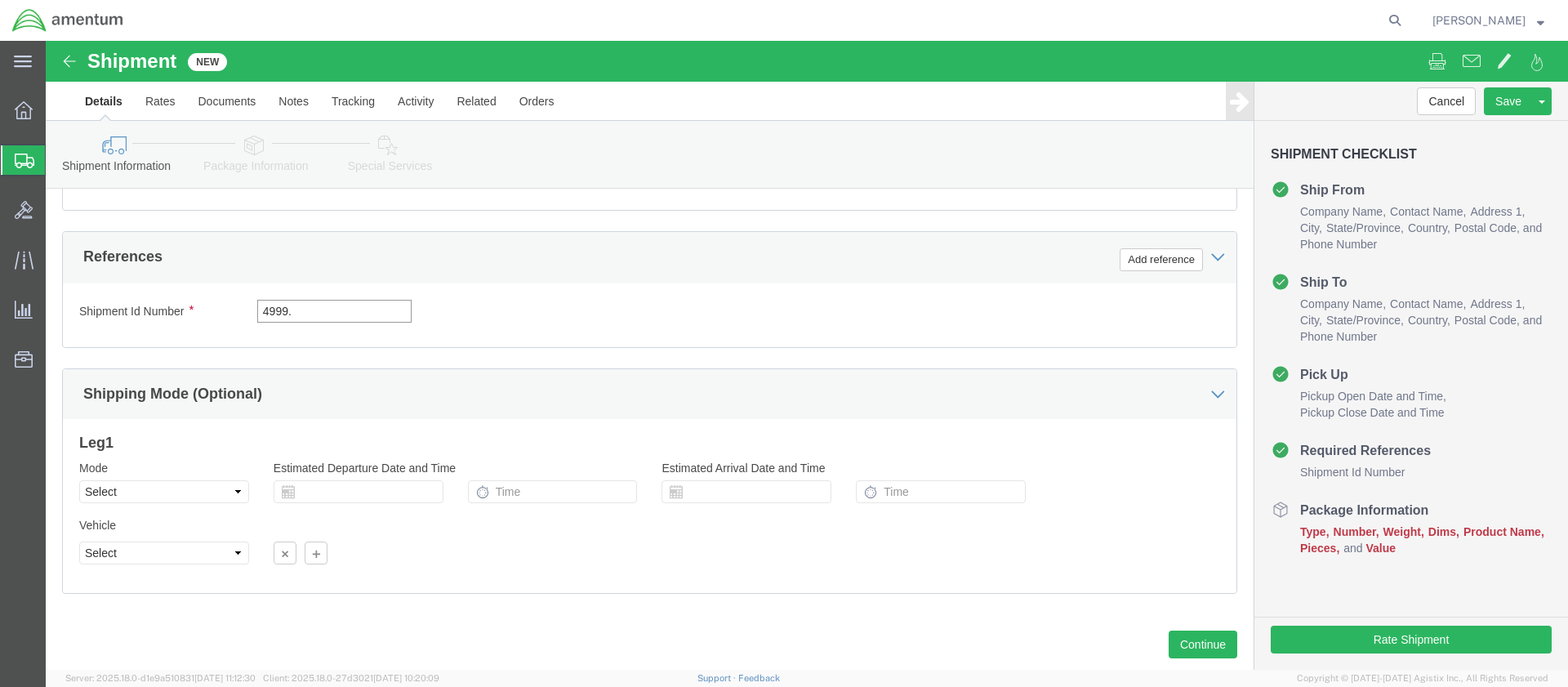
click input "4999."
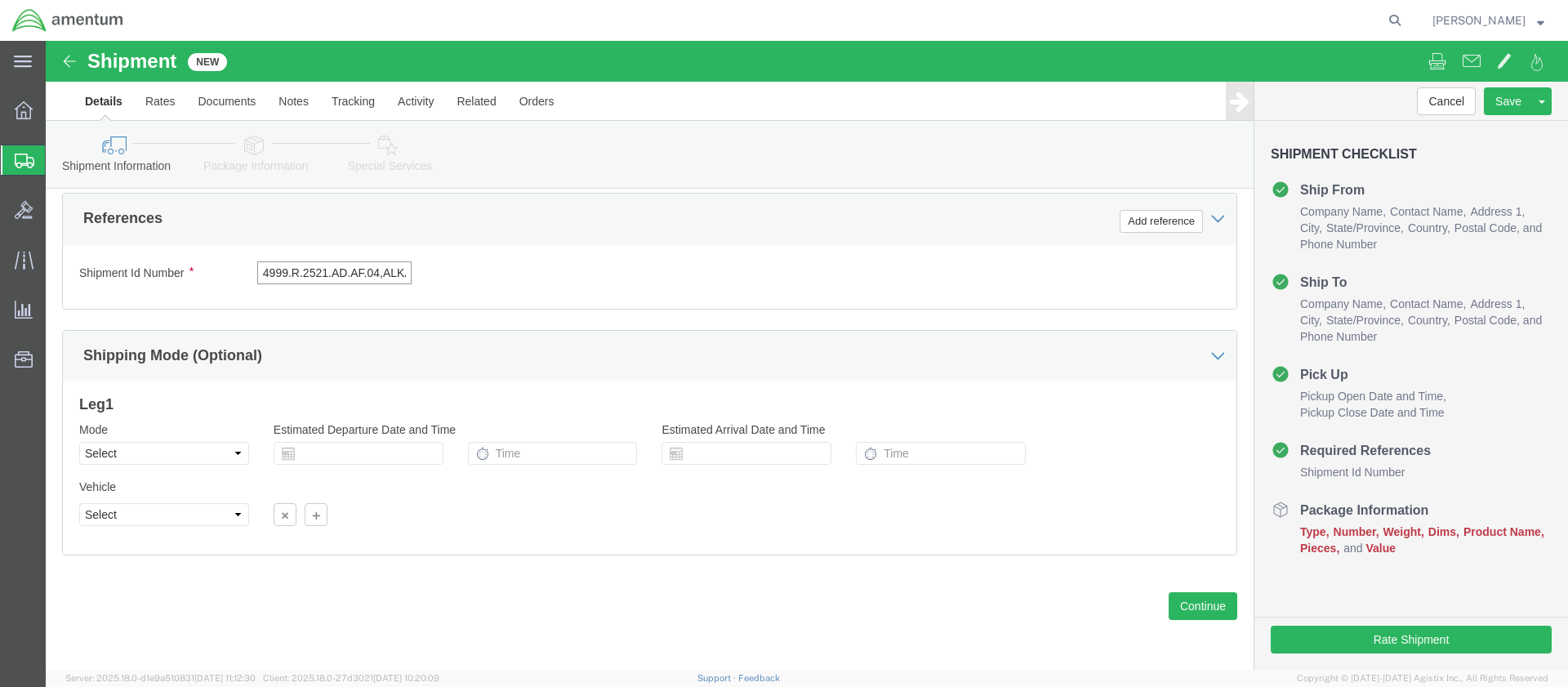
scroll to position [0, 22]
type input "4999.R.2521.AD.AF.04,ALKA.00"
click button "Continue"
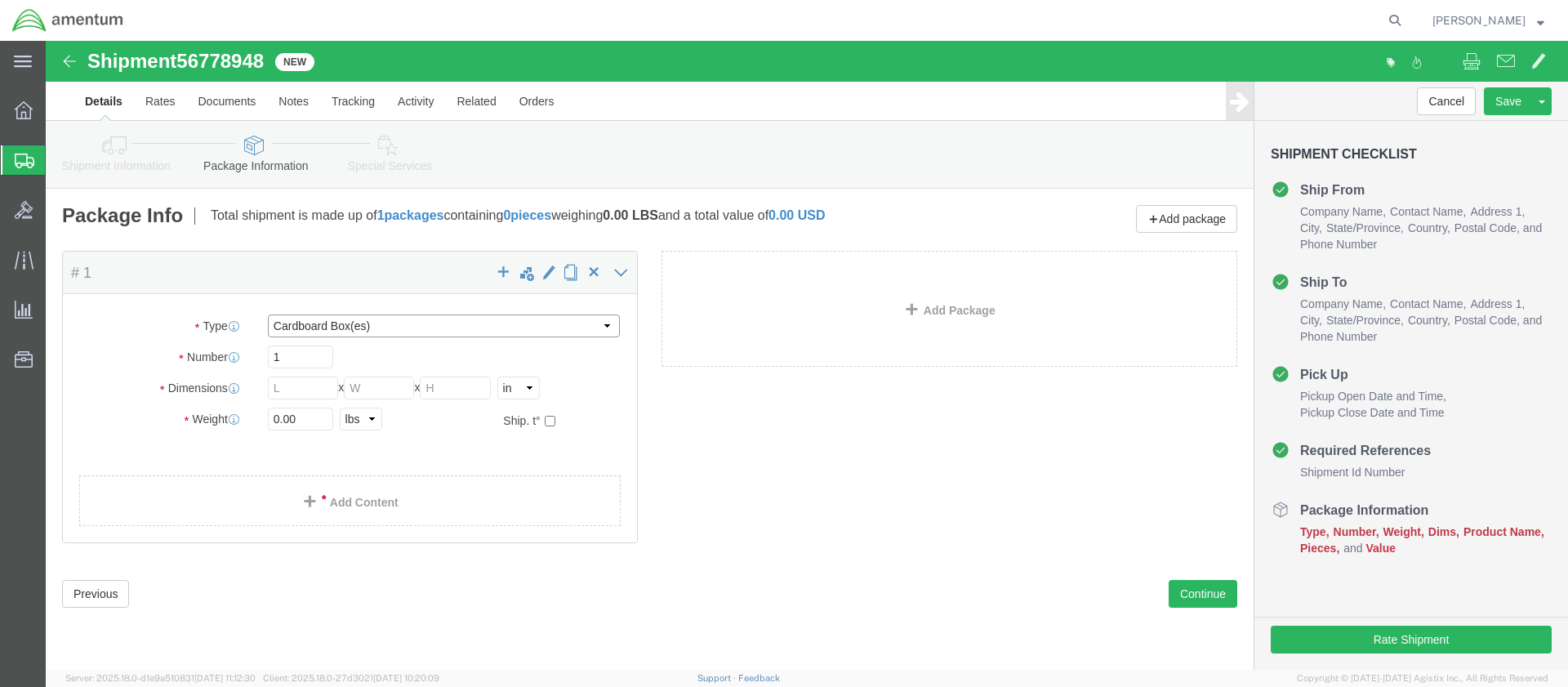
select select "ENV"
type input "9.50"
type input "12.50"
type input "0.25"
type input "1"
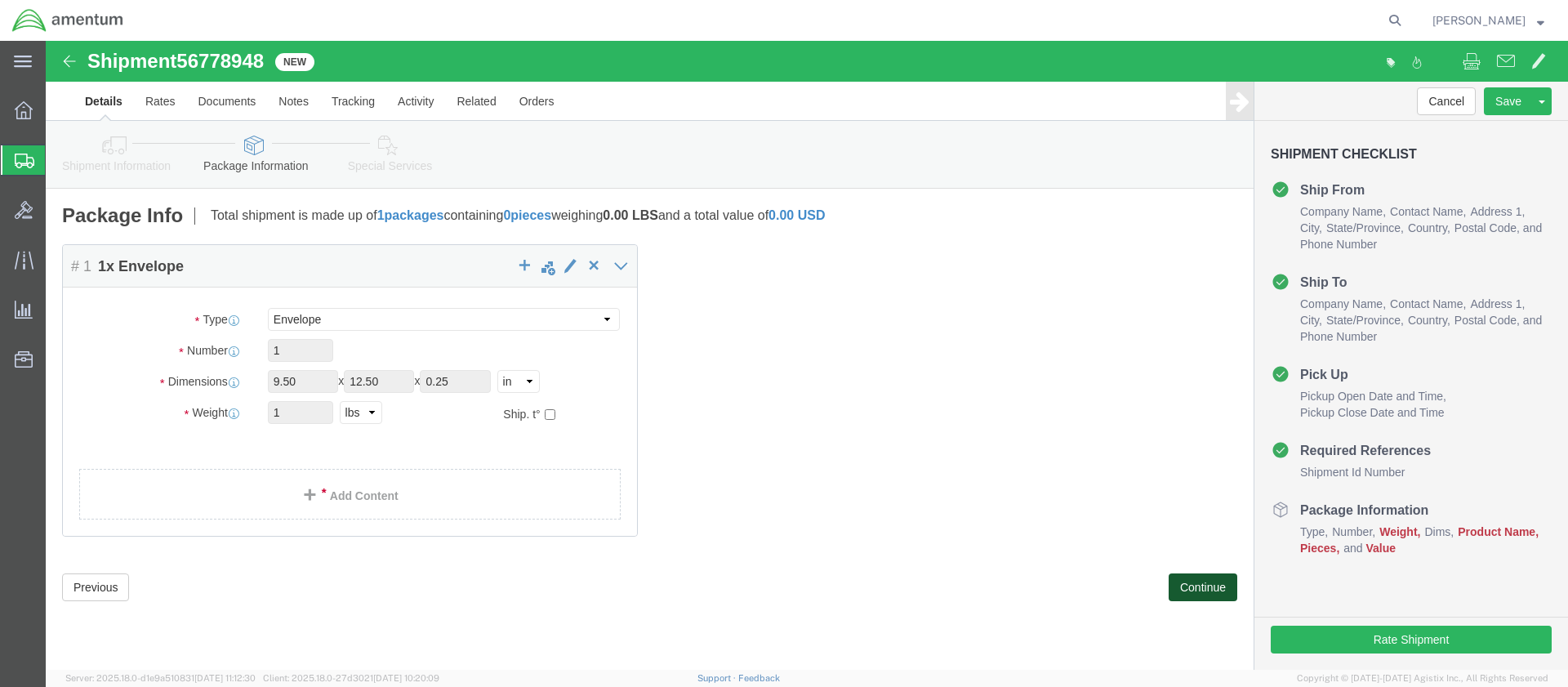
click button "Continue"
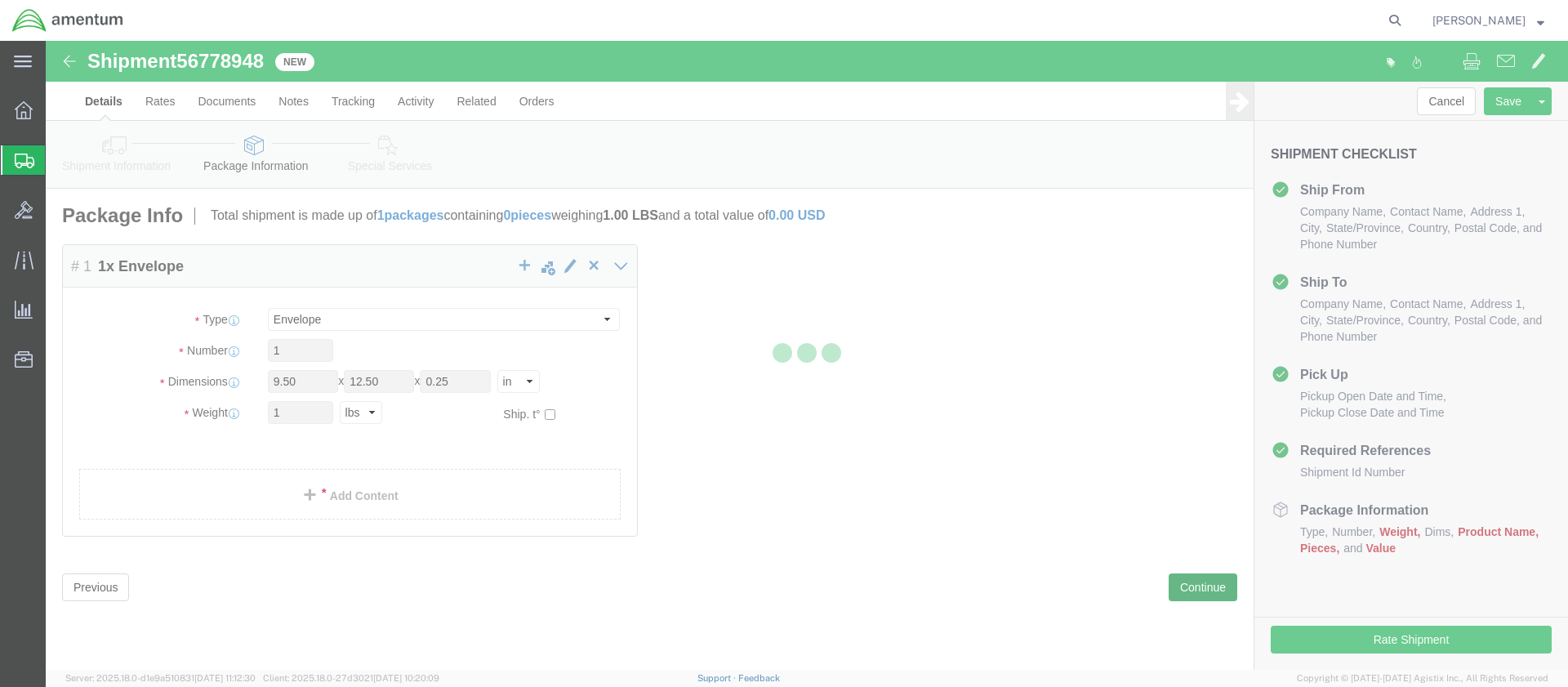
select select
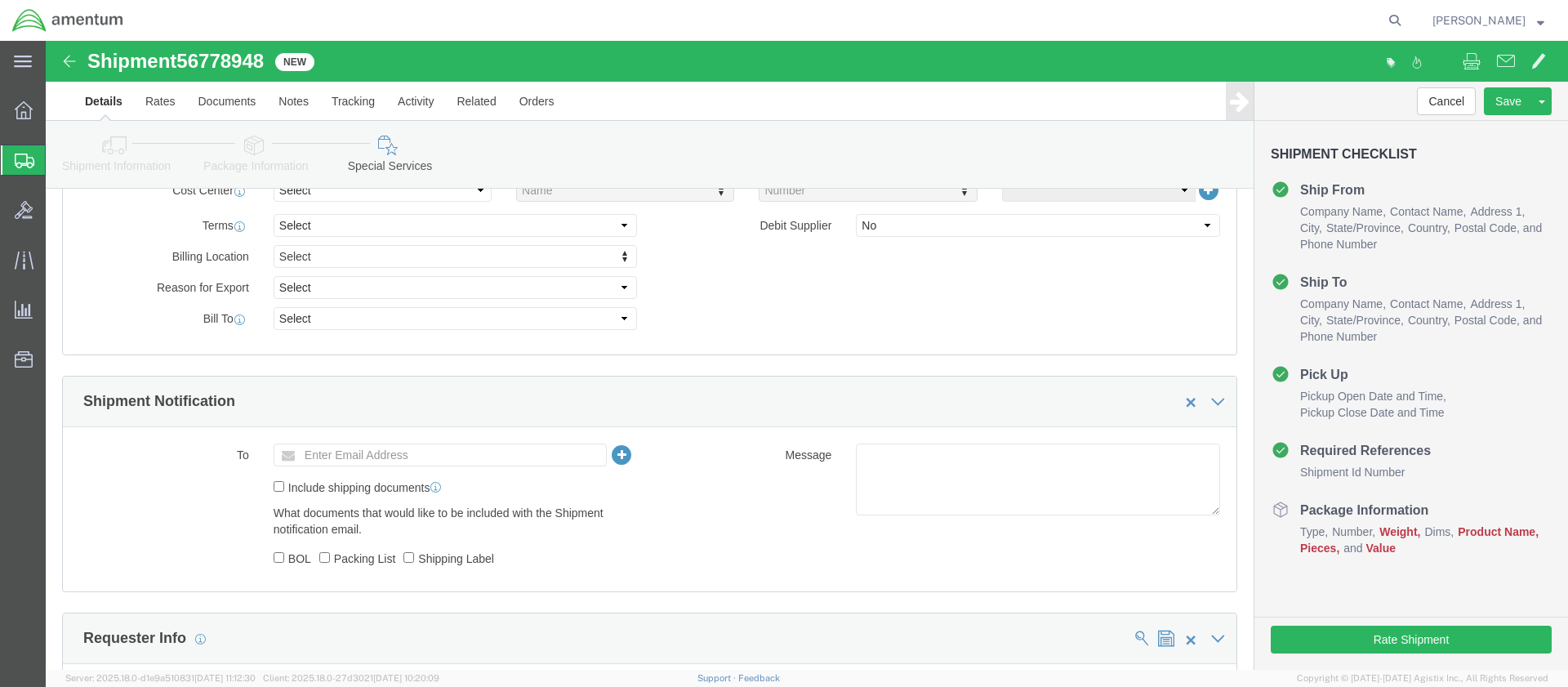
scroll to position [1226, 0]
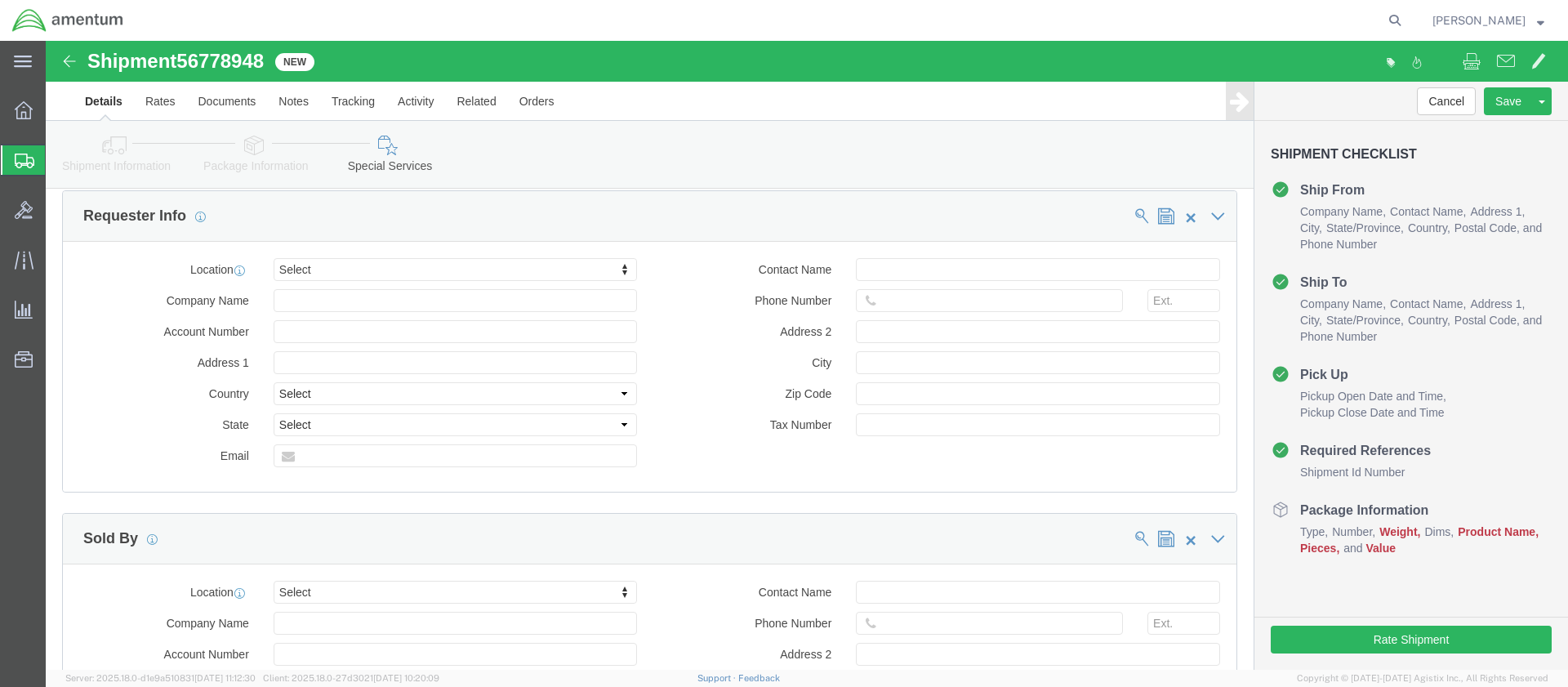
click h4 "Package Information"
click icon
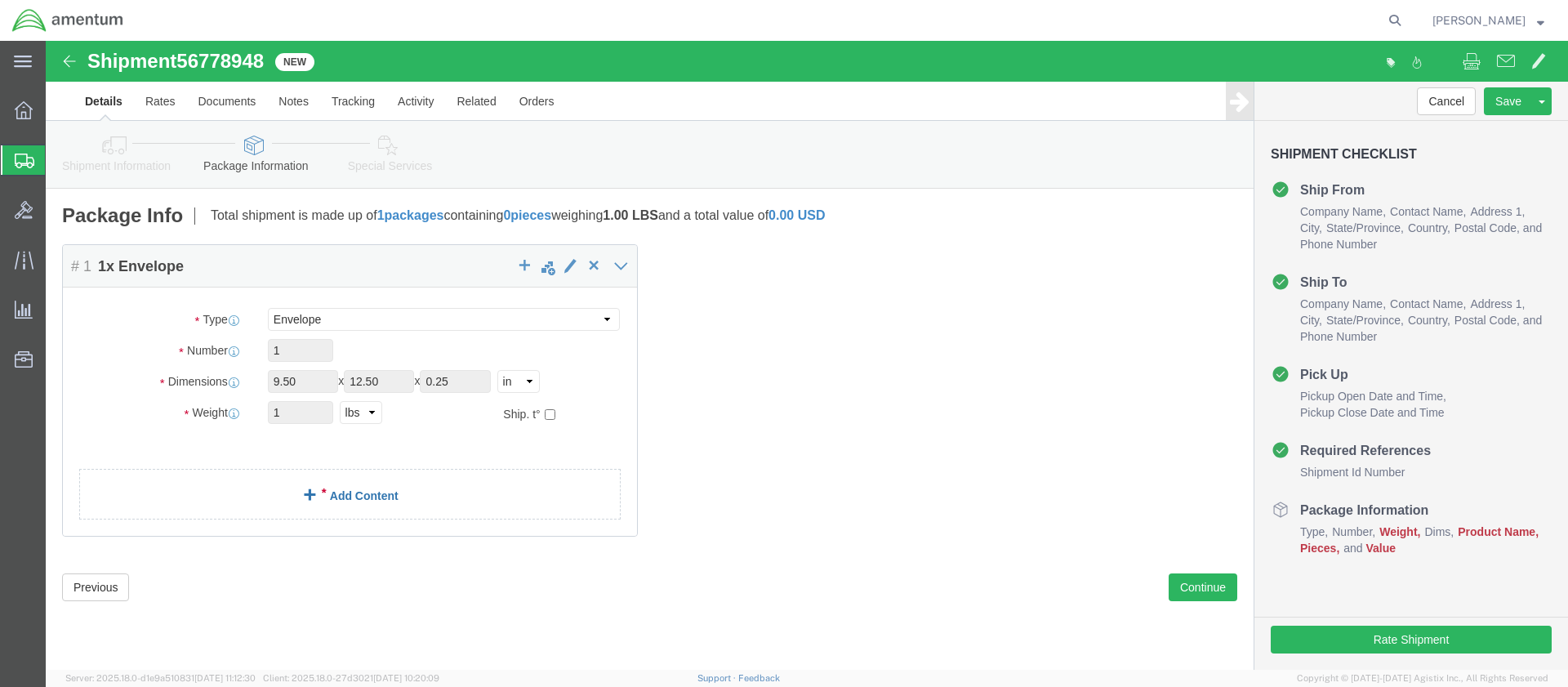
click link "Add Content"
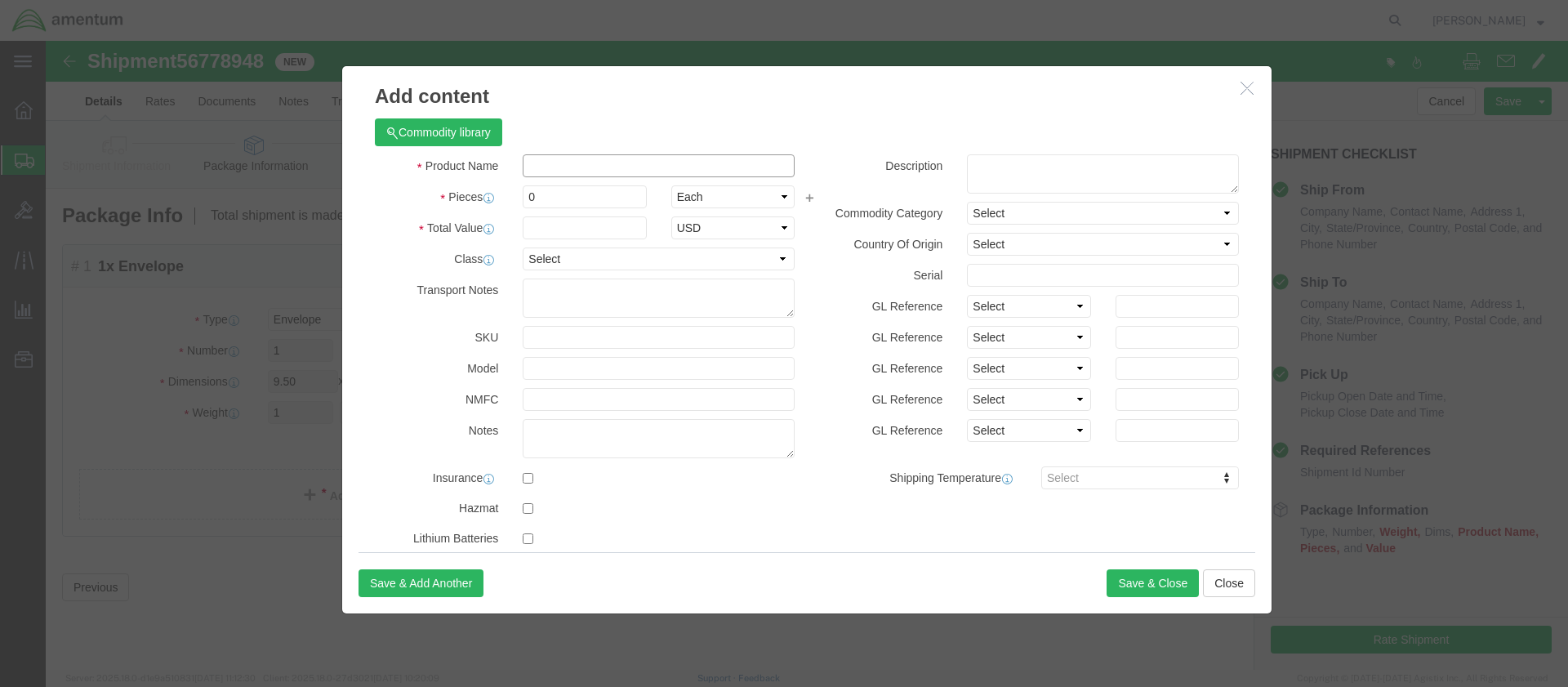
click input "text"
type input "BEZEL"
click input "0"
type input "01"
click input "text"
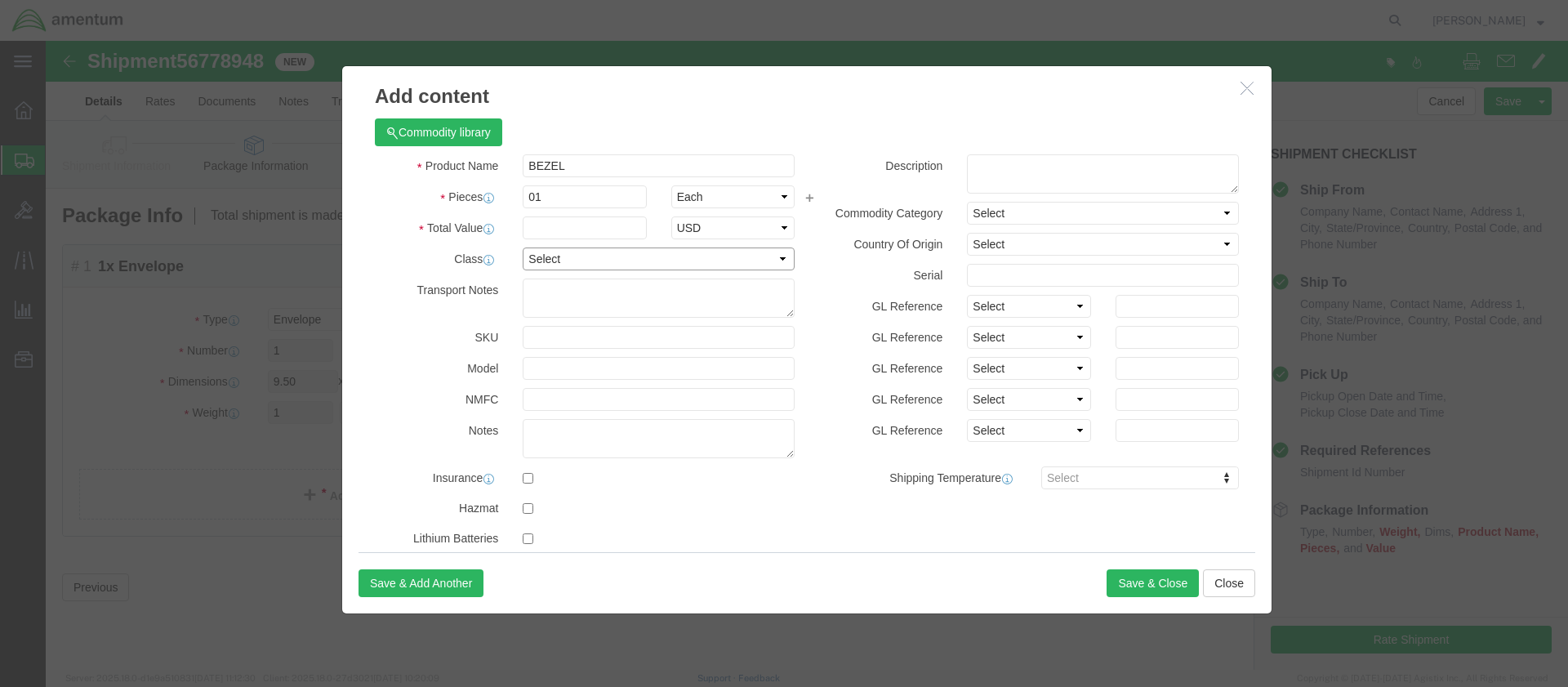
select select "50"
click input "text"
type input "1110.54"
select select "US"
click button "Save & Close"
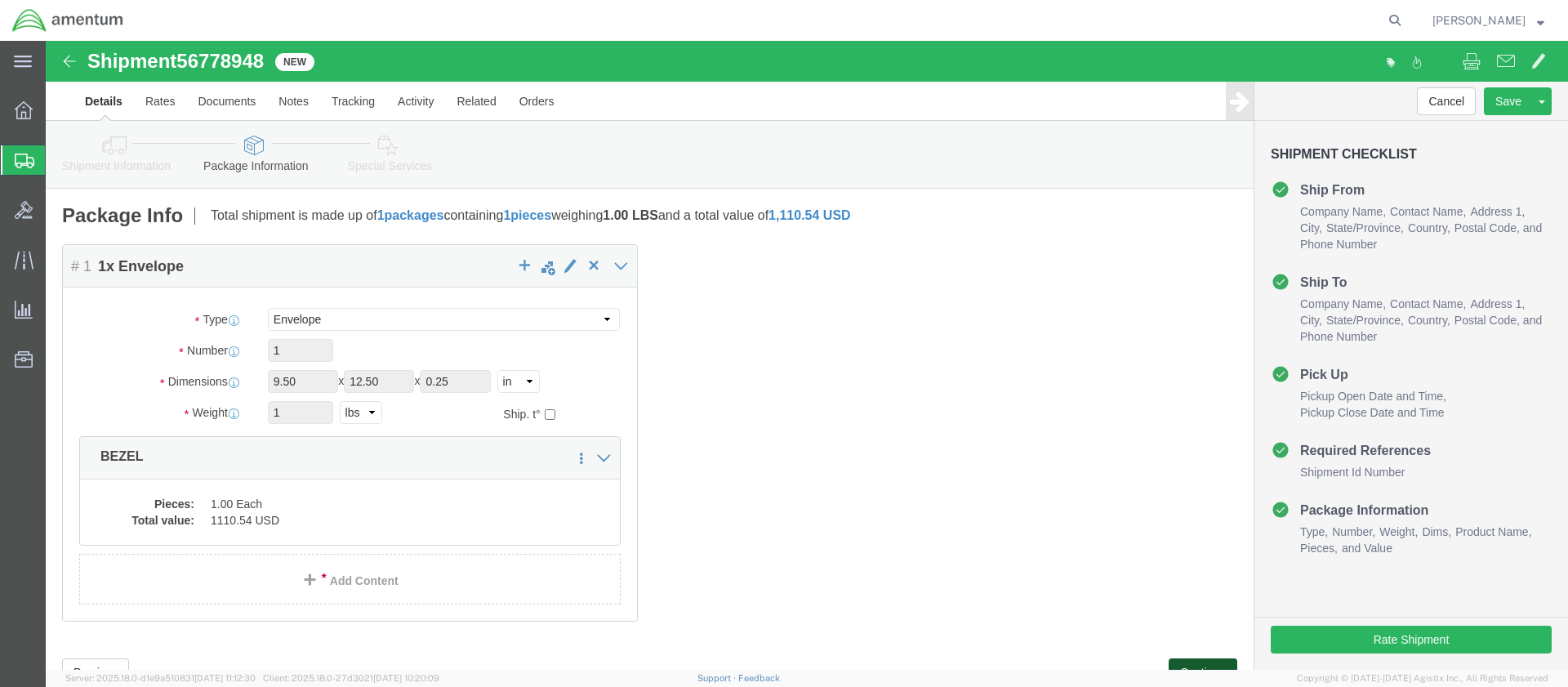
click button "Continue"
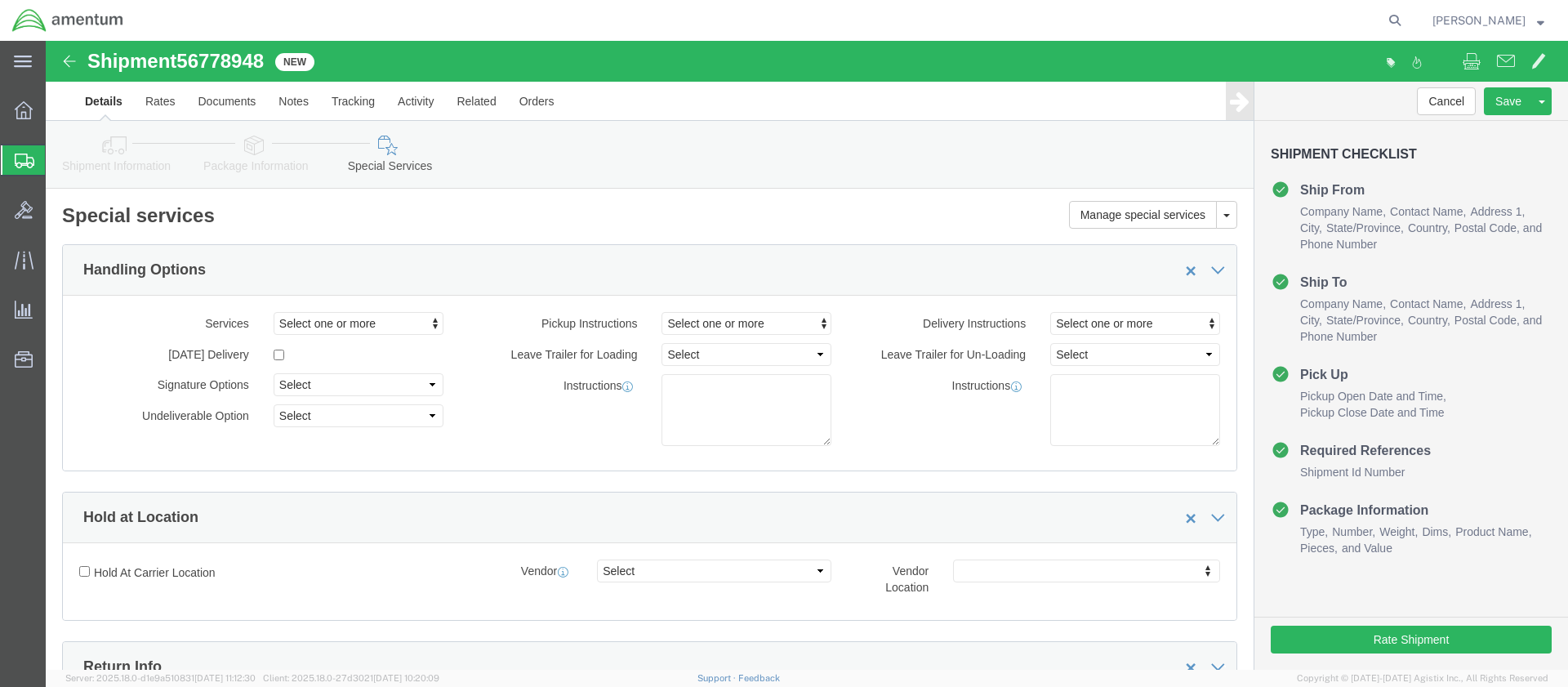
scroll to position [66, 0]
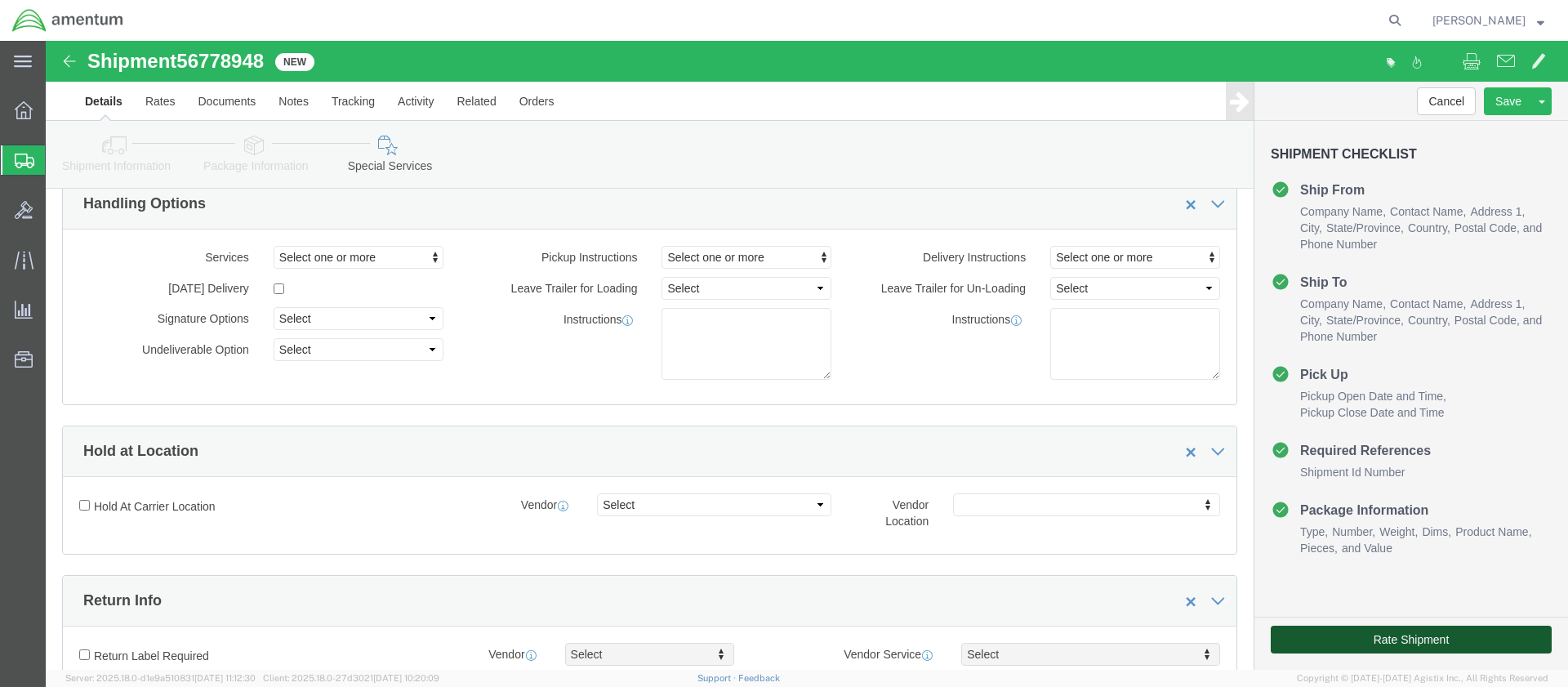
click button "Rate Shipment"
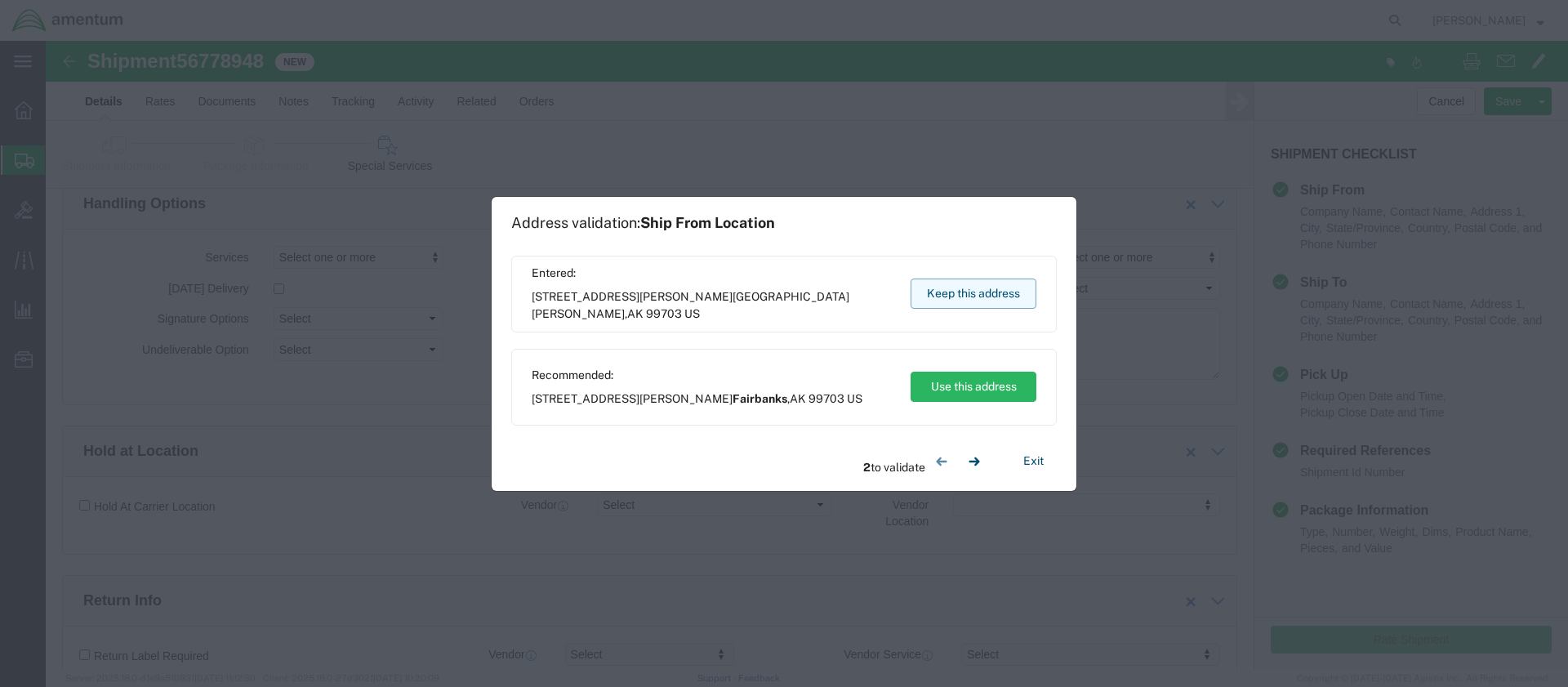
click at [997, 292] on button "Keep this address" at bounding box center [973, 293] width 126 height 30
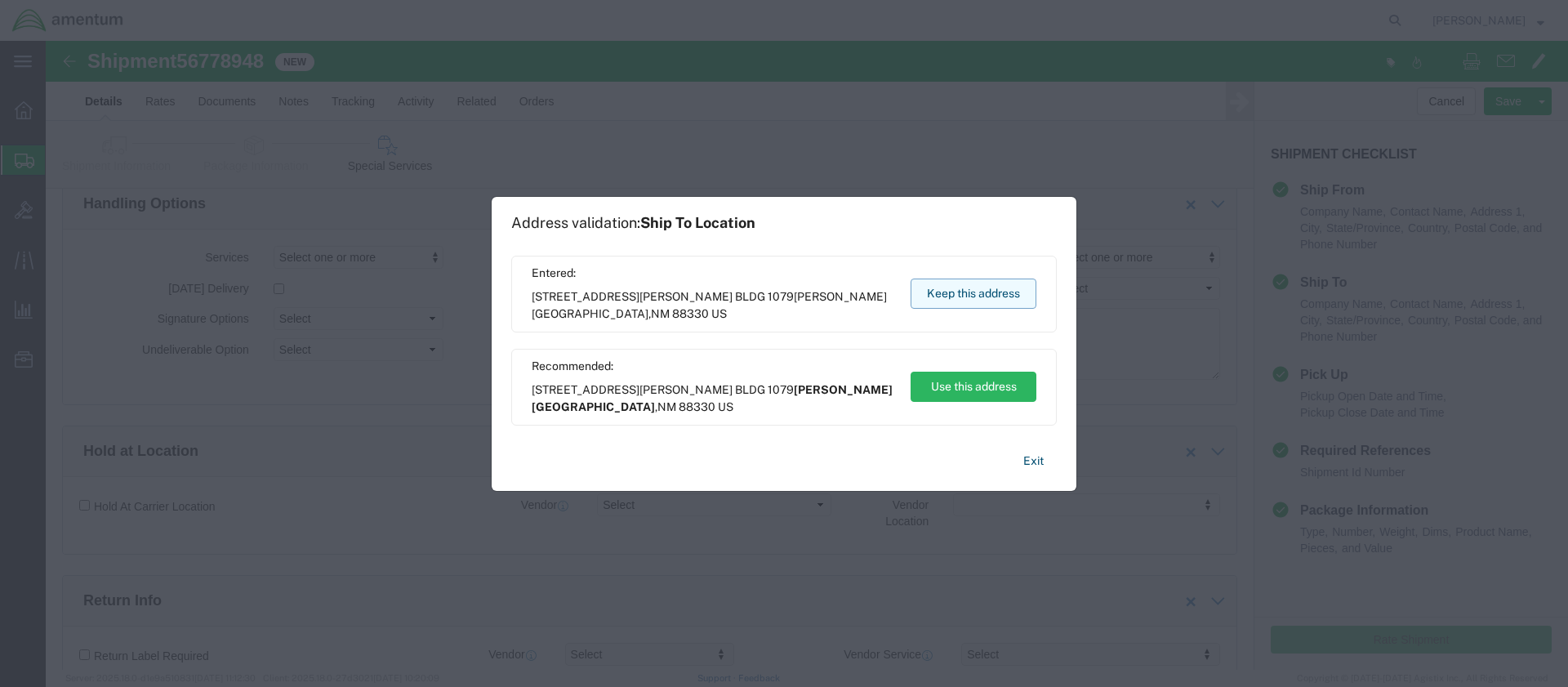
click at [997, 292] on button "Keep this address" at bounding box center [973, 293] width 126 height 30
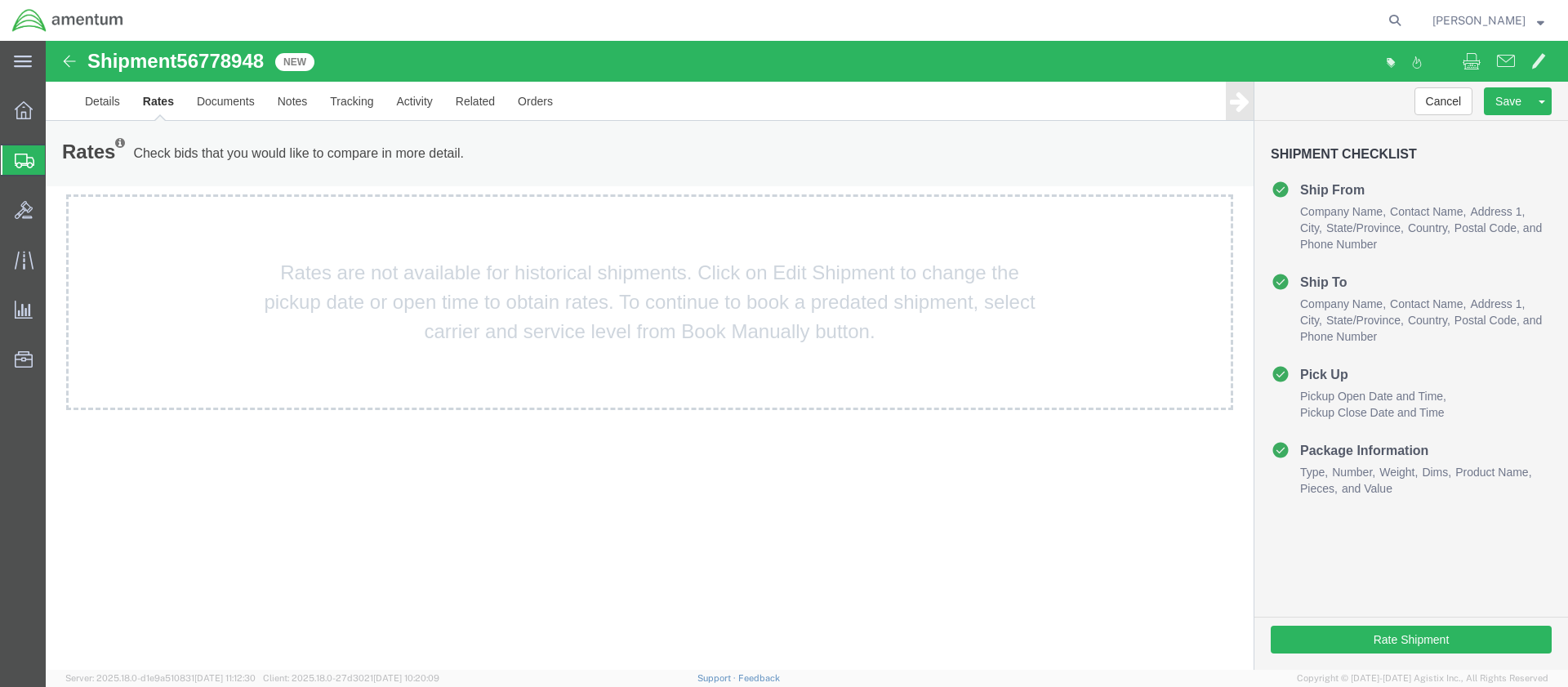
scroll to position [0, 0]
click at [856, 444] on div "Shipment 56778948 New Details Rates Documents Notes Tracking Activity Related O…" at bounding box center [807, 356] width 1522 height 629
click at [103, 103] on link "Details" at bounding box center [103, 101] width 58 height 39
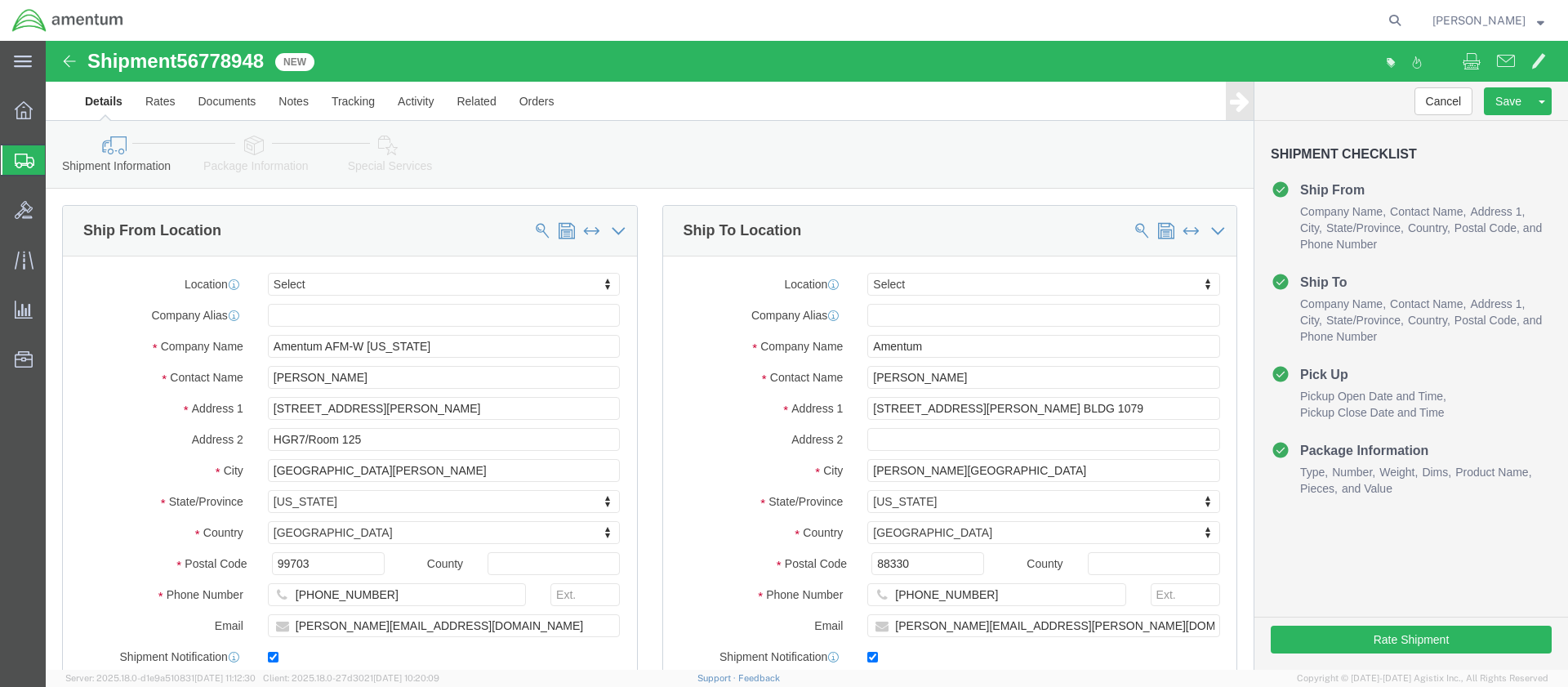
scroll to position [773, 0]
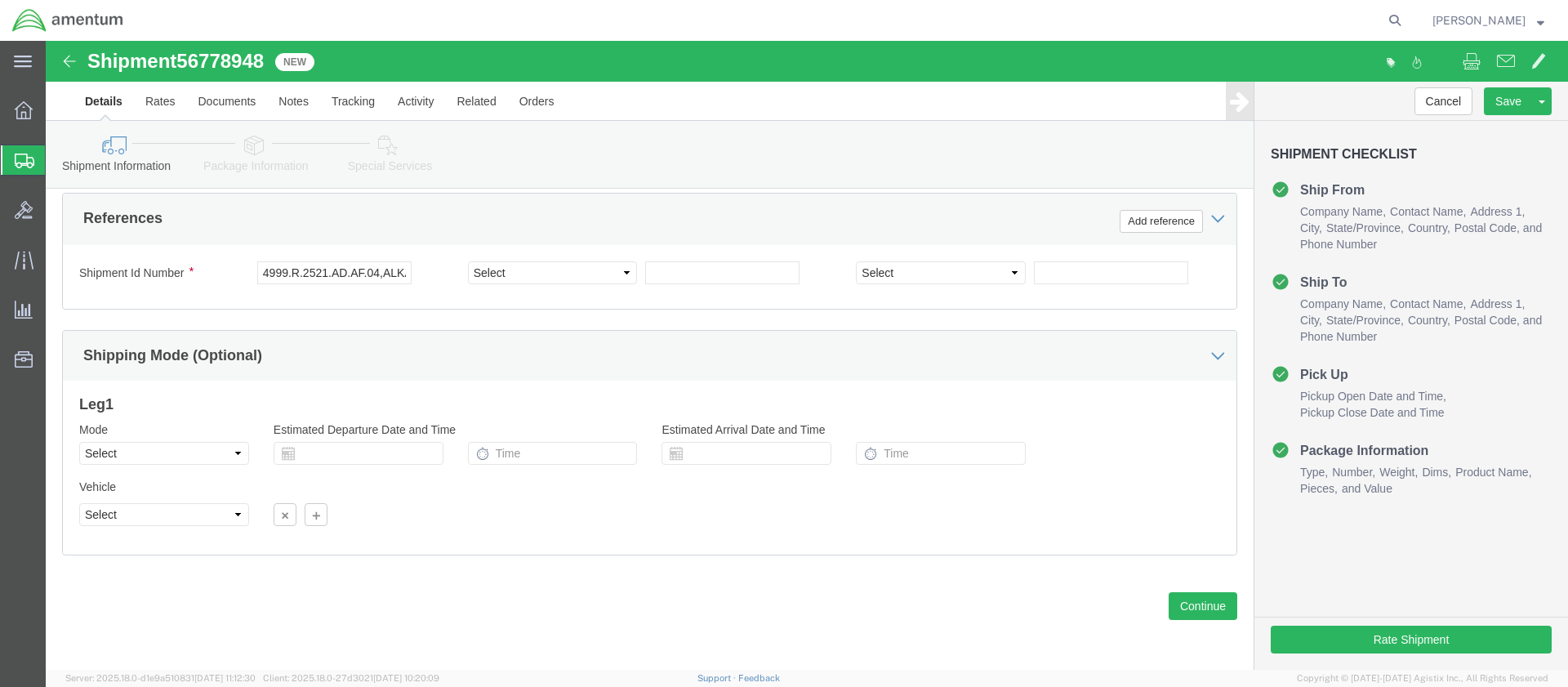
click icon
click div
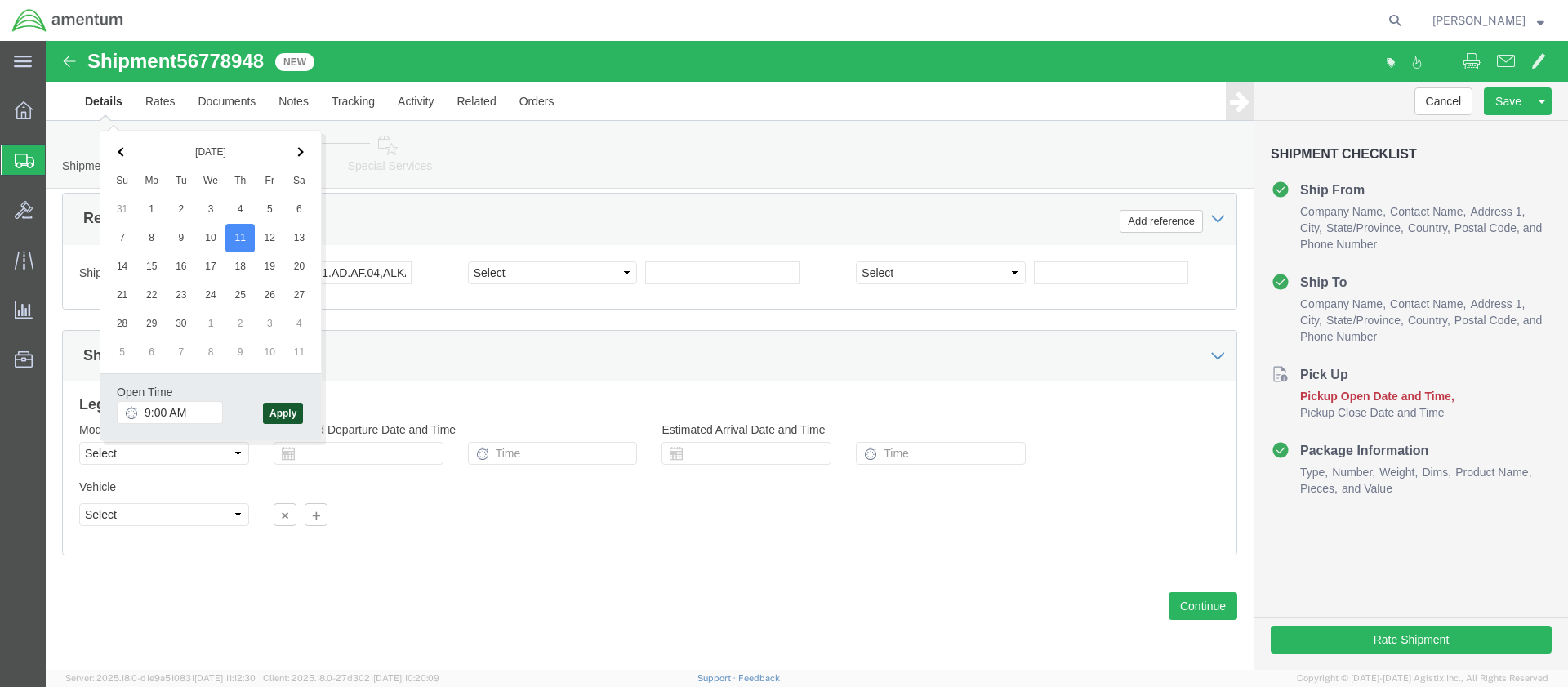
click button "Apply"
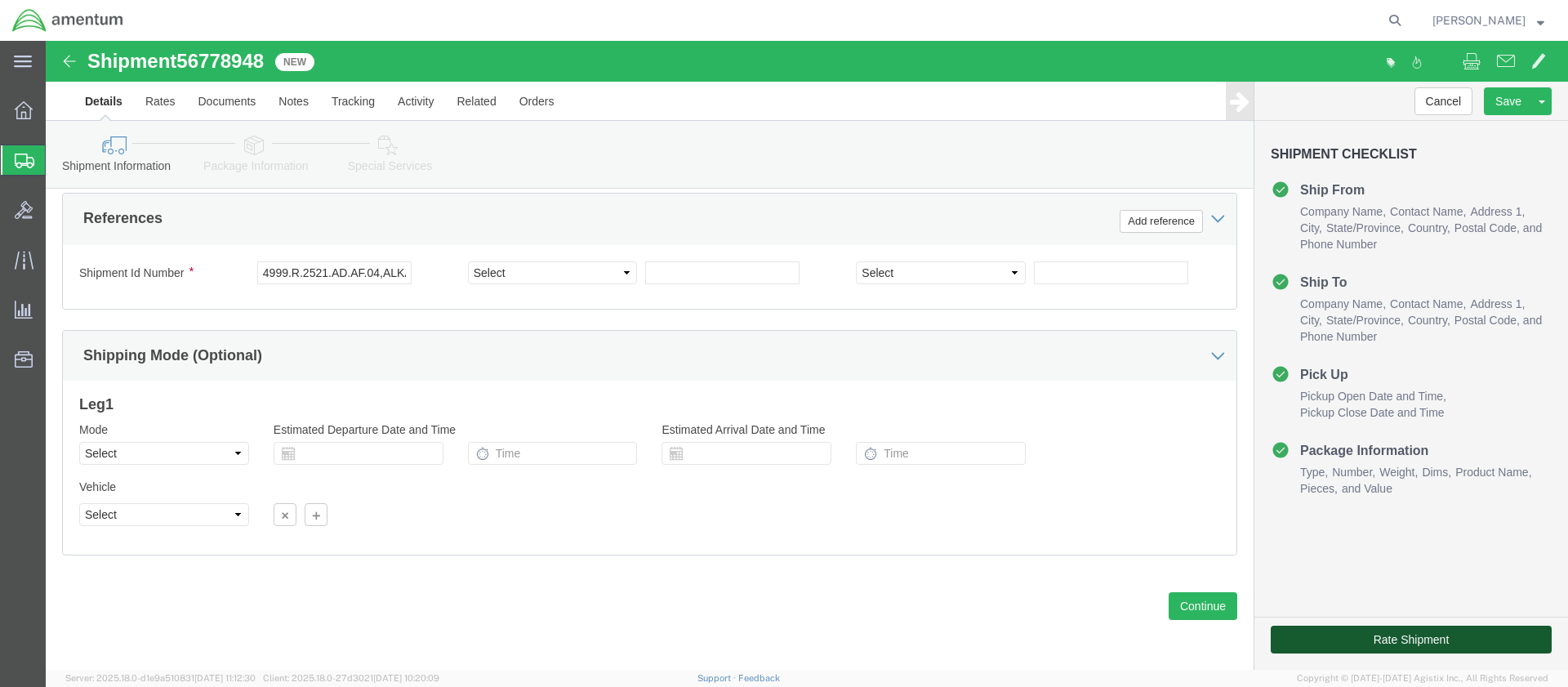
click button "Rate Shipment"
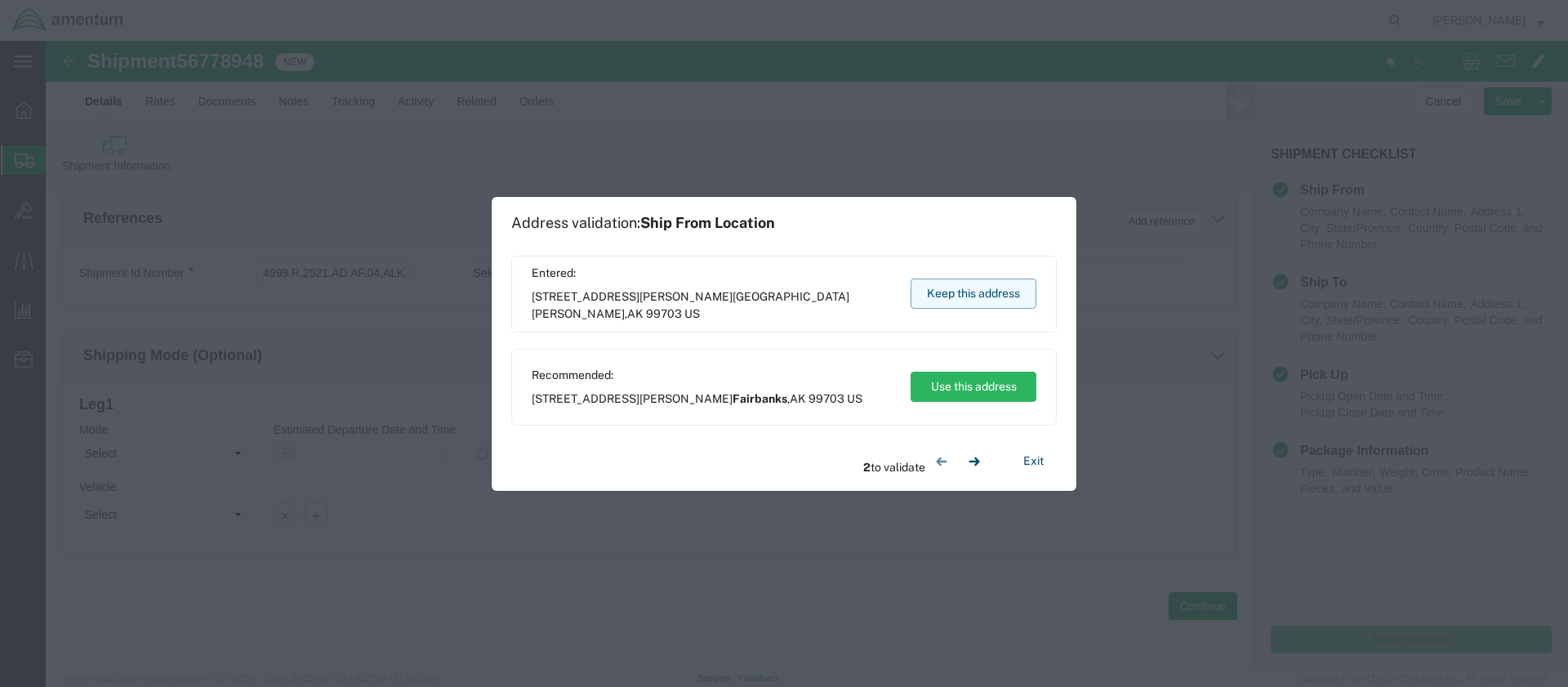
click at [969, 288] on button "Keep this address" at bounding box center [973, 293] width 126 height 30
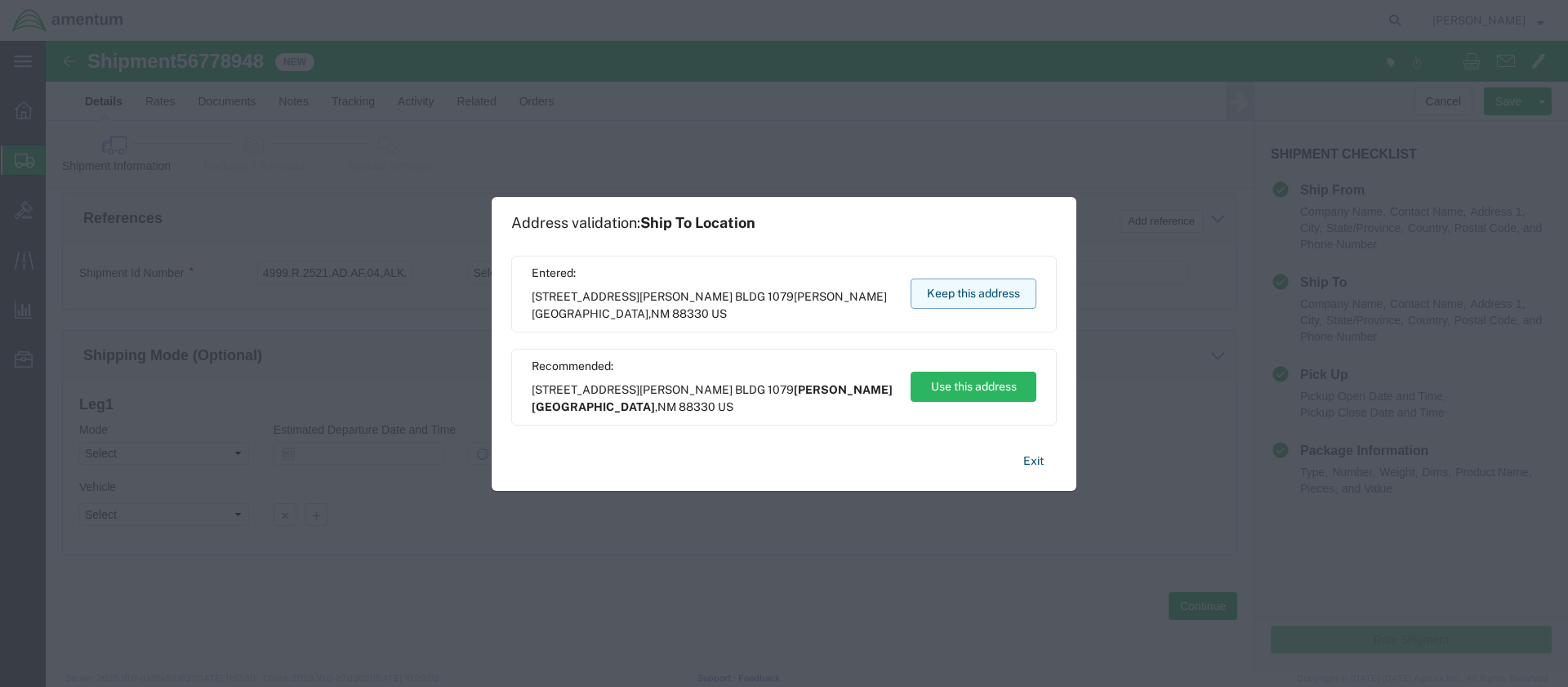
click at [969, 288] on button "Keep this address" at bounding box center [973, 293] width 126 height 30
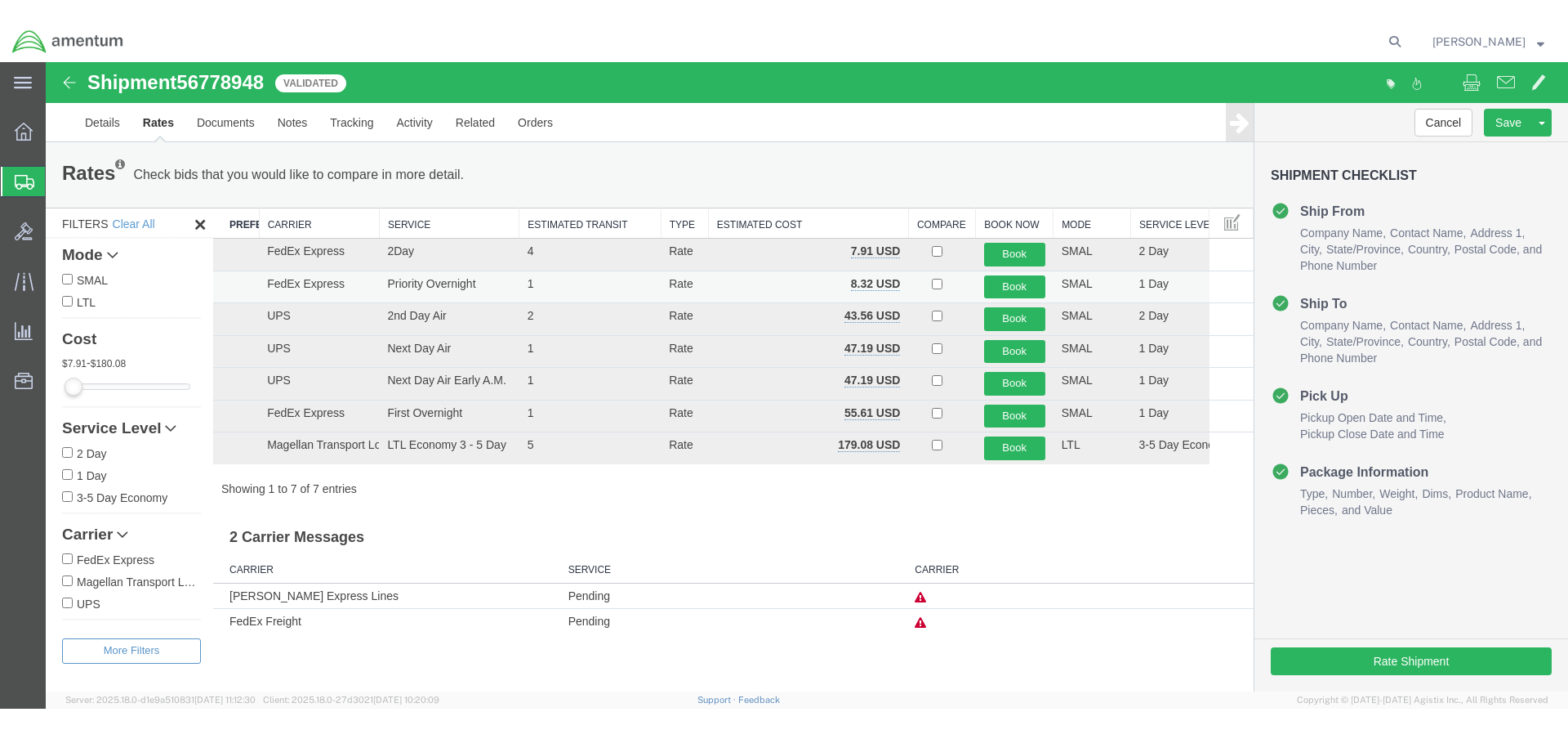
scroll to position [0, 0]
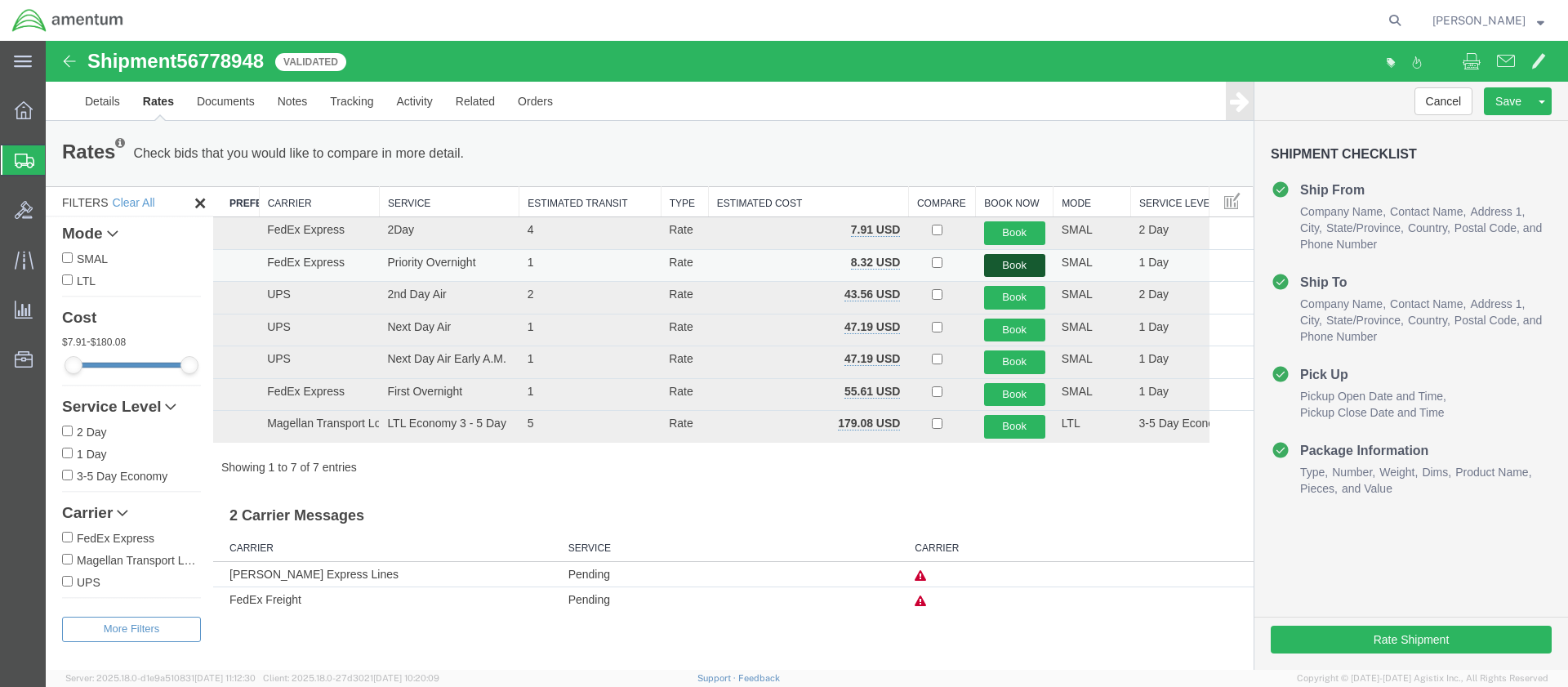
click at [1011, 263] on button "Book" at bounding box center [1015, 266] width 61 height 24
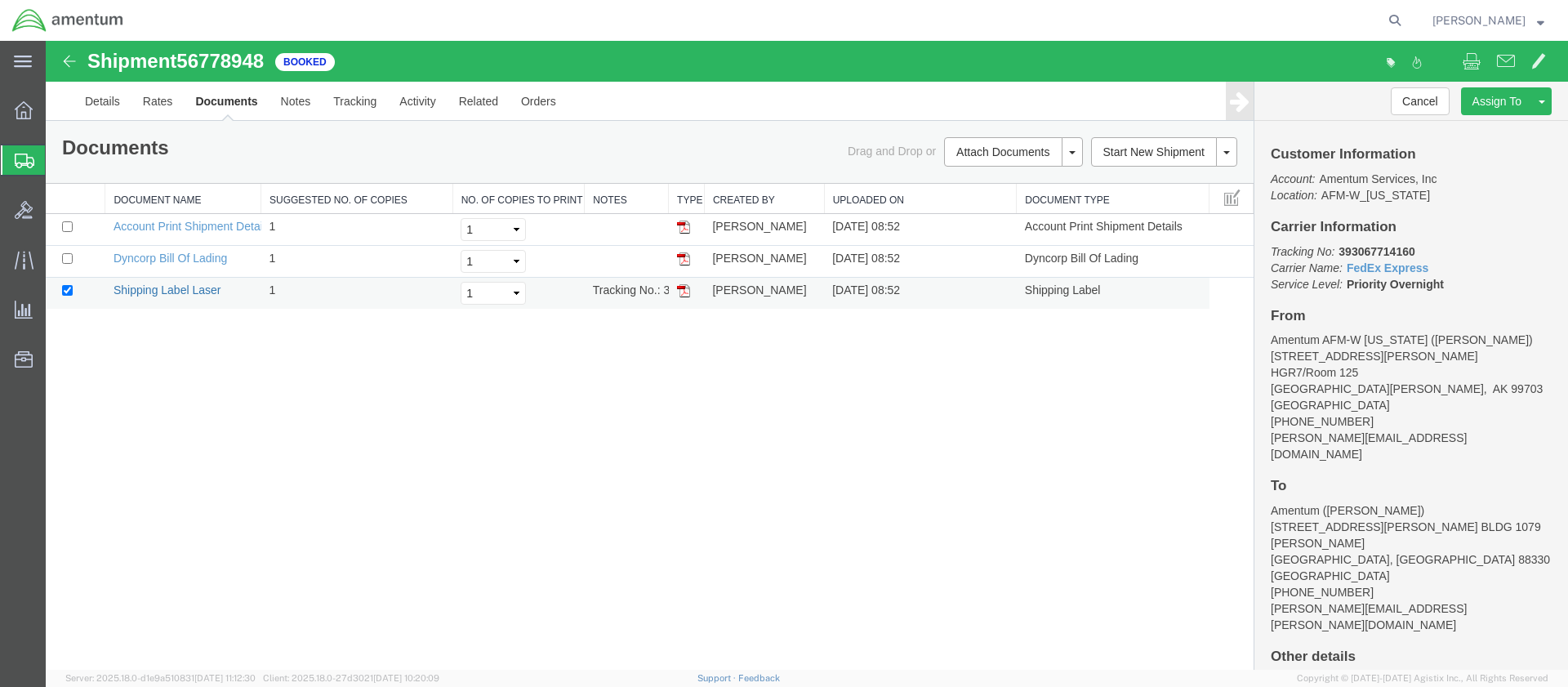
click at [206, 294] on link "Shipping Label Laser" at bounding box center [167, 290] width 108 height 13
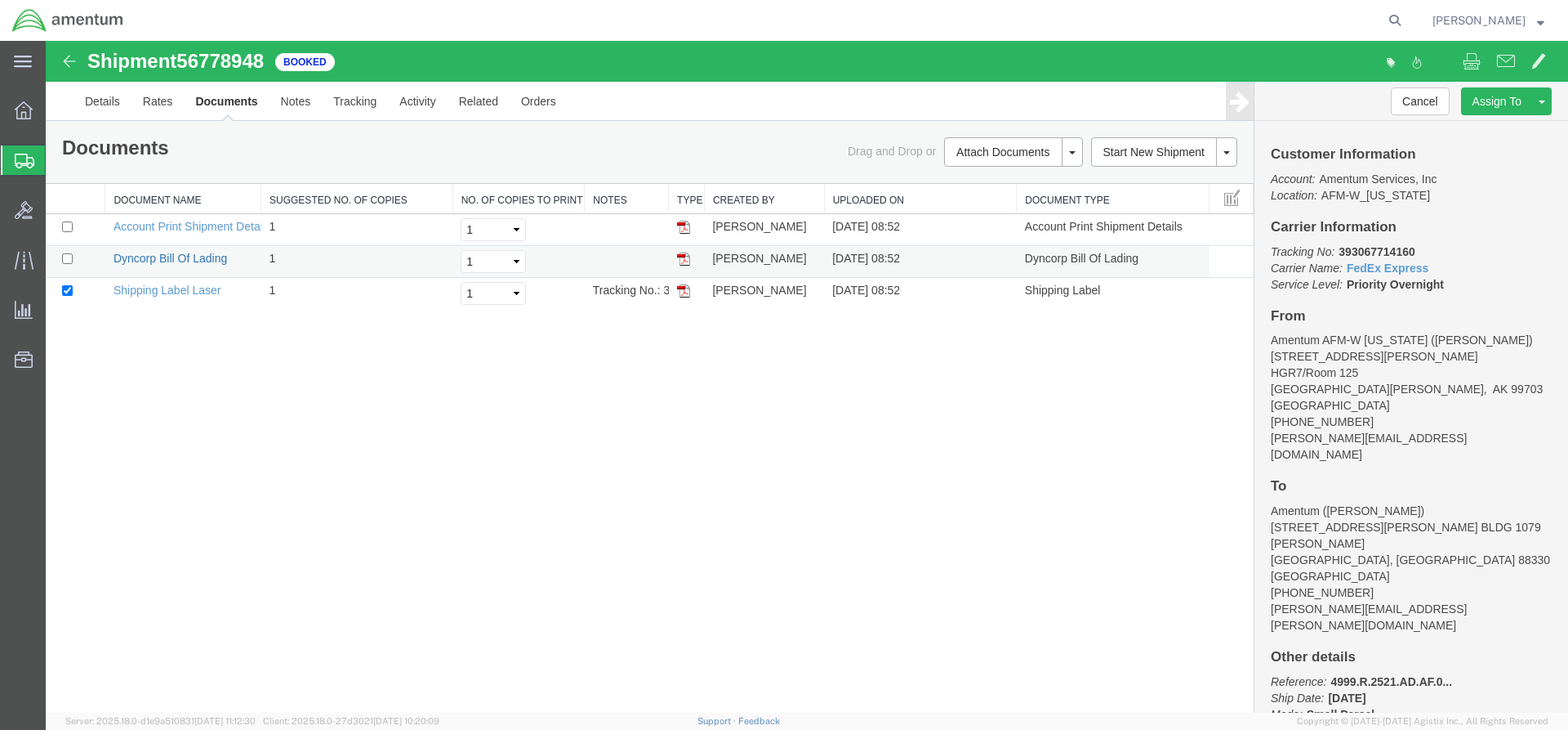
click at [187, 261] on link "Dyncorp Bill Of Lading" at bounding box center [170, 258] width 113 height 13
click at [198, 292] on link "Shipping Label Laser" at bounding box center [167, 290] width 108 height 13
